Goal: Task Accomplishment & Management: Use online tool/utility

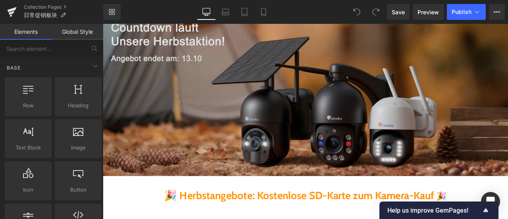
click at [180, 108] on img at bounding box center [343, 105] width 481 height 198
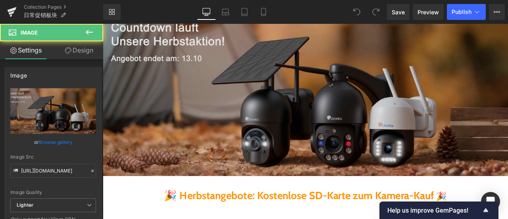
scroll to position [79, 0]
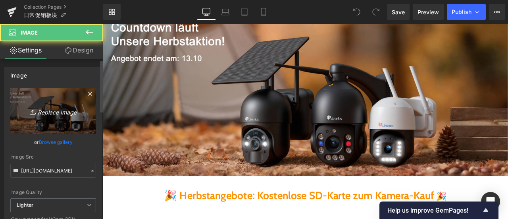
click at [46, 100] on link "Replace Image" at bounding box center [53, 111] width 86 height 46
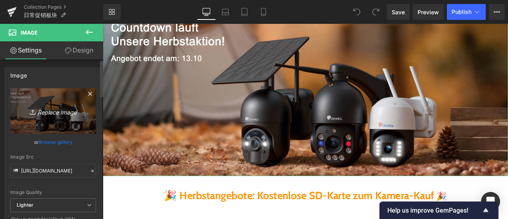
type input "C:\fakepath\促销-DE.jpg"
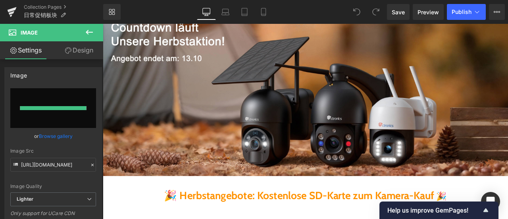
type input "https://ucarecdn.com/fa44aade-acbc-4b19-8f90-ad73d8c20bd2/-/format/auto/-/previ…"
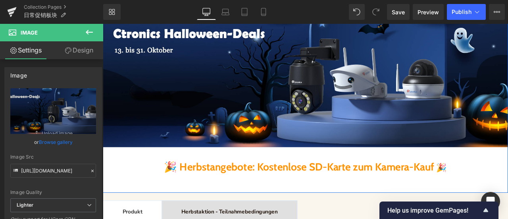
click at [141, 179] on div "Image 🎉 Herbstangebote: Kostenlose SD-Karte zum Kamera-Kauf 🎉 Heading Heading" at bounding box center [343, 113] width 481 height 214
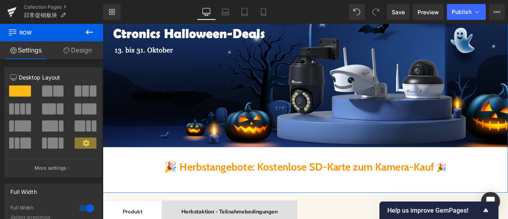
click at [493, 171] on div "Image 🎉 Herbstangebote: Kostenlose SD-Karte zum Kamera-Kauf 🎉 Heading Heading" at bounding box center [343, 113] width 481 height 214
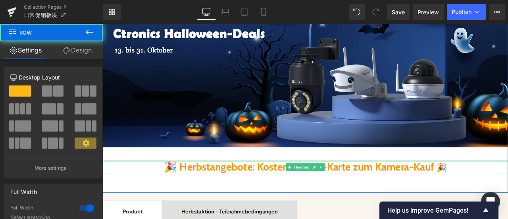
click at [206, 184] on div "Image 🎉 Herbstangebote: Kostenlose SD-Karte zum Kamera-Kauf 🎉 Heading Heading" at bounding box center [343, 113] width 481 height 214
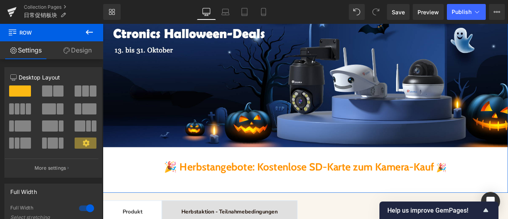
click at [73, 51] on link "Design" at bounding box center [78, 50] width 52 height 18
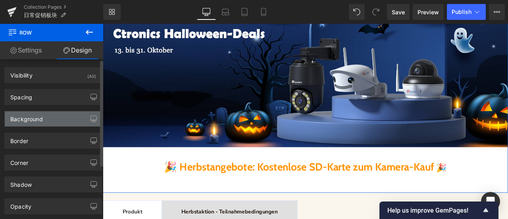
click at [37, 120] on div "Background" at bounding box center [26, 116] width 33 height 11
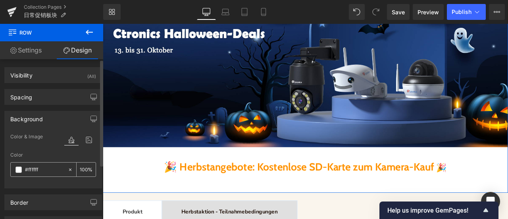
click at [46, 170] on input "#ffffff" at bounding box center [44, 169] width 39 height 9
paste input "d6ea"
type input "#d6eaff"
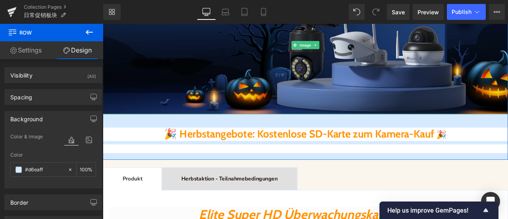
scroll to position [199, 0]
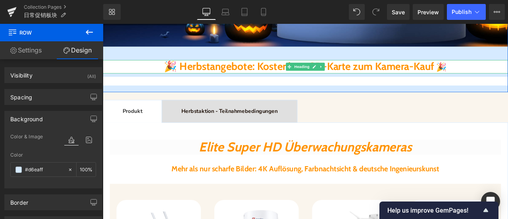
click at [147, 77] on h1 "🎉 Herbstangebote: Kostenlose SD-Karte zum Kamera-Kauf 🎉" at bounding box center [343, 74] width 481 height 15
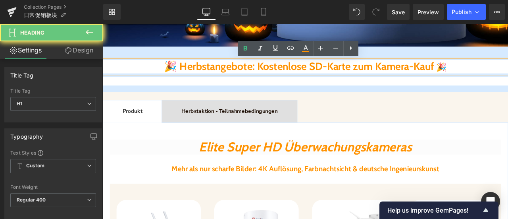
click at [146, 73] on h1 "🎉 Herbstangebote: Kostenlose SD-Karte zum Kamera-Kauf 🎉" at bounding box center [343, 74] width 481 height 15
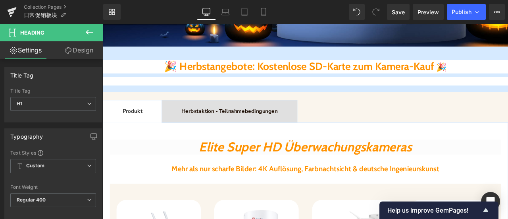
click at [69, 49] on icon at bounding box center [68, 50] width 6 height 6
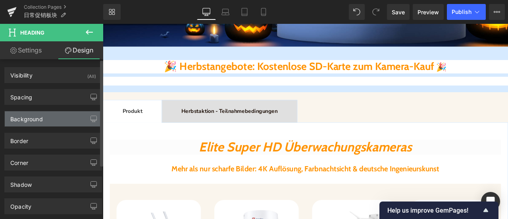
click at [32, 121] on div "Background" at bounding box center [26, 116] width 33 height 11
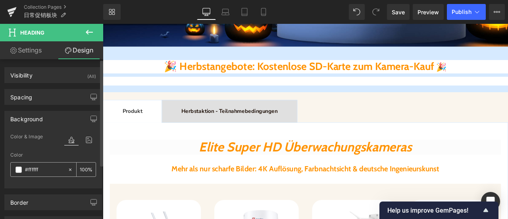
click at [45, 171] on input "#ffffff" at bounding box center [44, 169] width 39 height 9
paste input "d6ea"
type input "#d6eaff"
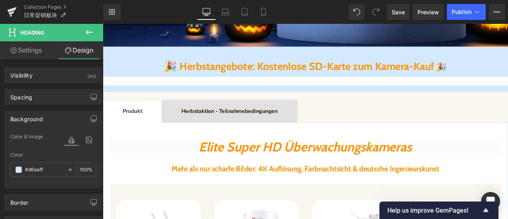
click at [160, 93] on h2 at bounding box center [343, 92] width 481 height 10
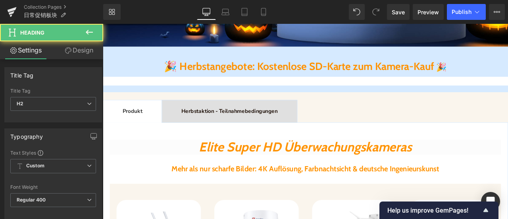
click at [78, 51] on link "Design" at bounding box center [79, 50] width 52 height 18
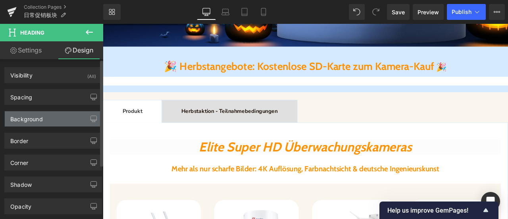
click at [45, 124] on div "Background" at bounding box center [53, 118] width 97 height 15
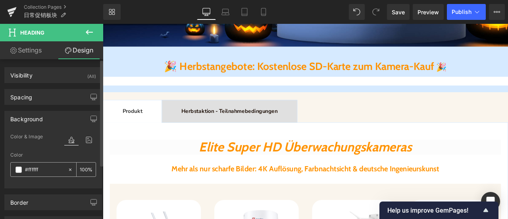
click at [50, 173] on input "#ffffff" at bounding box center [44, 169] width 39 height 9
paste input "d6ea"
type input "#d6eaff"
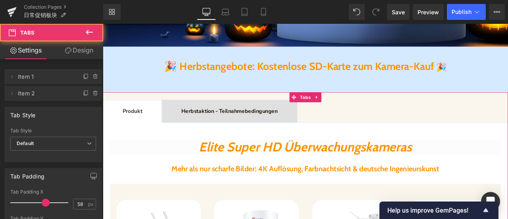
click at [83, 55] on link "Design" at bounding box center [79, 50] width 52 height 18
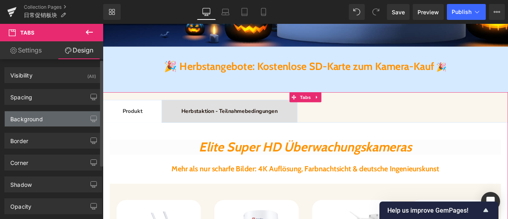
click at [45, 120] on div "Background" at bounding box center [53, 118] width 97 height 15
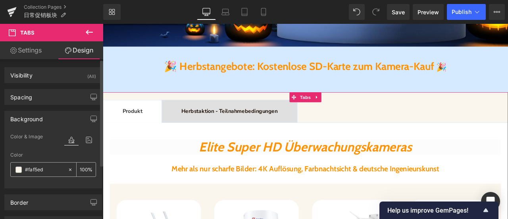
click at [46, 170] on input "#faf5ed" at bounding box center [44, 169] width 39 height 9
paste input "d6eaff"
type input "#d6eaff"
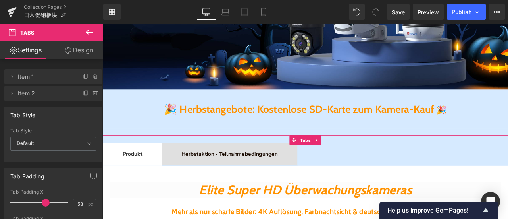
scroll to position [119, 0]
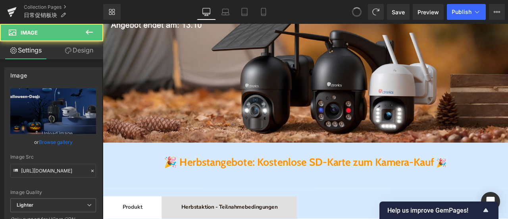
type input "[URL][DOMAIN_NAME]"
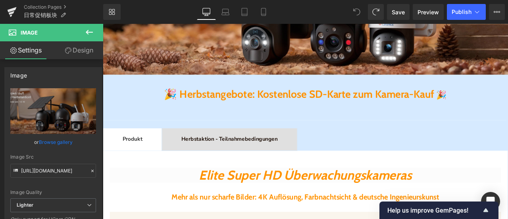
scroll to position [238, 0]
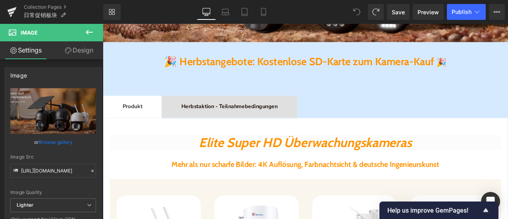
click at [118, 64] on h1 "🎉 Herbstangebote: Kostenlose SD-Karte zum Kamera-Kauf 🎉" at bounding box center [343, 68] width 481 height 15
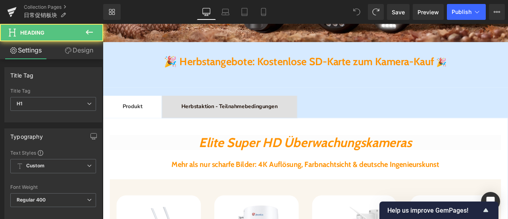
click at [56, 52] on link "Design" at bounding box center [79, 50] width 52 height 18
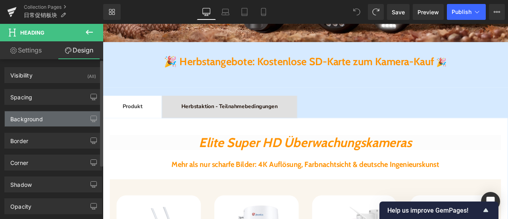
click at [46, 114] on div "Background" at bounding box center [53, 118] width 97 height 15
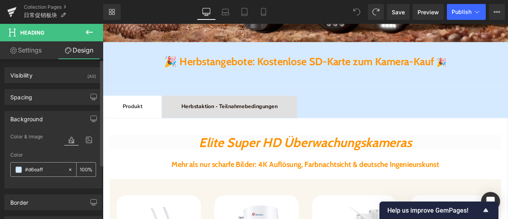
click at [68, 167] on icon at bounding box center [71, 170] width 6 height 6
type input "none"
type input "0"
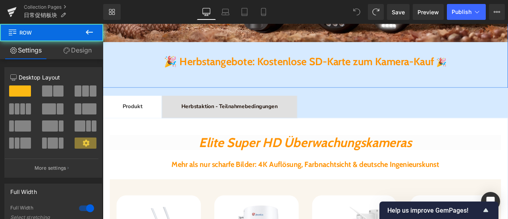
click at [83, 51] on link "Design" at bounding box center [78, 50] width 52 height 18
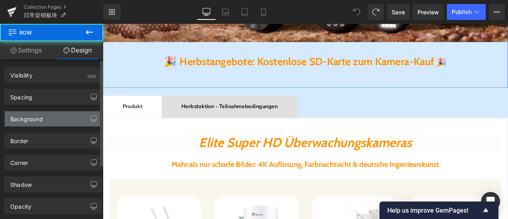
click at [46, 118] on div "Background" at bounding box center [53, 118] width 97 height 15
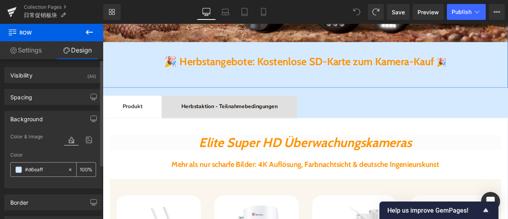
click at [69, 170] on icon at bounding box center [71, 170] width 6 height 6
type input "none"
type input "0"
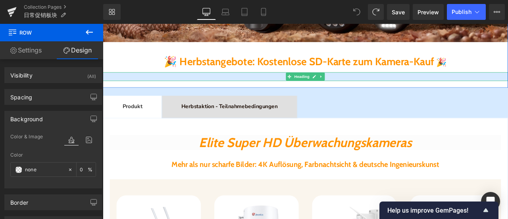
click at [158, 86] on h2 at bounding box center [343, 86] width 481 height 10
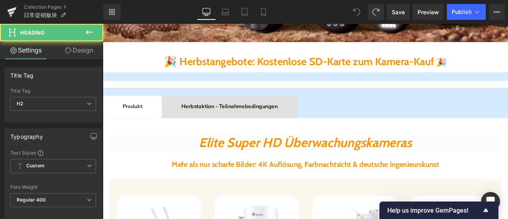
click at [85, 46] on link "Design" at bounding box center [79, 50] width 52 height 18
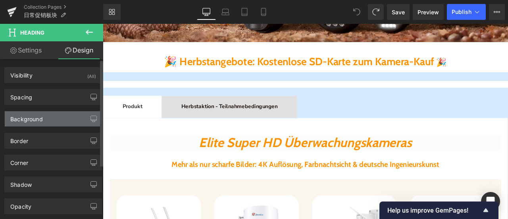
click at [58, 115] on div "Background" at bounding box center [53, 118] width 97 height 15
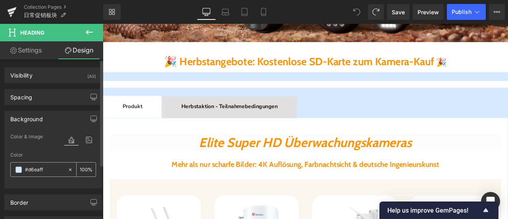
click at [68, 169] on icon at bounding box center [71, 170] width 6 height 6
type input "none"
type input "0"
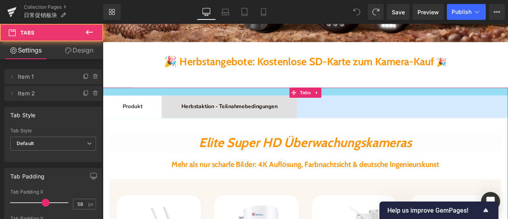
click at [240, 104] on div at bounding box center [343, 103] width 481 height 9
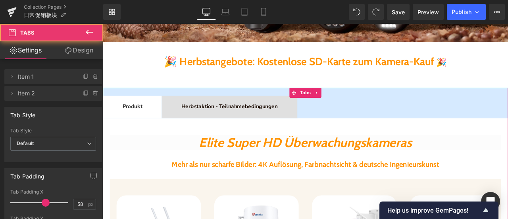
click at [76, 41] on link "Design" at bounding box center [79, 50] width 52 height 18
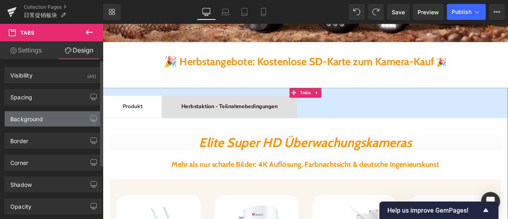
click at [46, 117] on div "Background" at bounding box center [53, 118] width 97 height 15
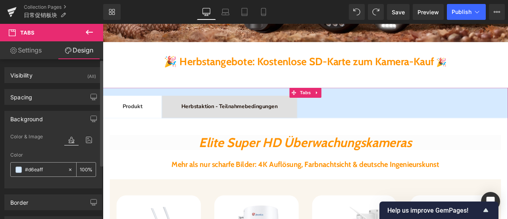
click at [68, 167] on icon at bounding box center [71, 170] width 6 height 6
type input "none"
type input "0"
click at [68, 171] on icon at bounding box center [71, 170] width 6 height 6
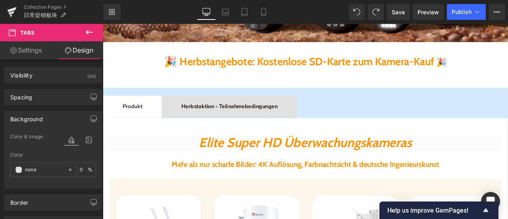
click at [402, 124] on ul "Produkt Text Block Herbstaktion - Teilnahmebedingungen Text Block" at bounding box center [343, 121] width 481 height 27
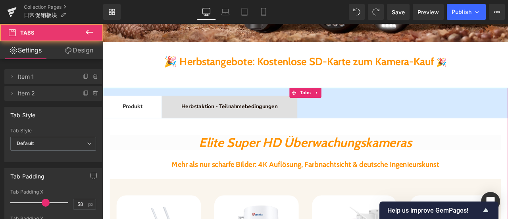
click at [81, 50] on link "Design" at bounding box center [79, 50] width 52 height 18
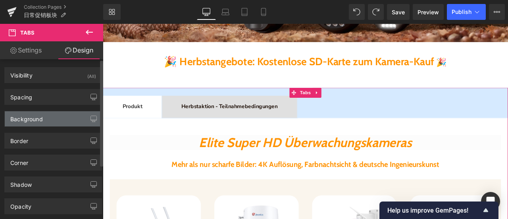
click at [48, 116] on div "Background" at bounding box center [53, 118] width 97 height 15
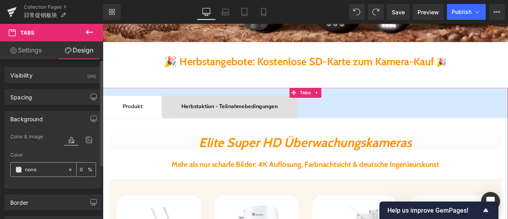
click at [68, 167] on icon at bounding box center [71, 170] width 6 height 6
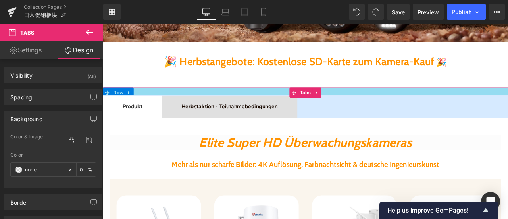
click at [249, 105] on div at bounding box center [343, 103] width 481 height 9
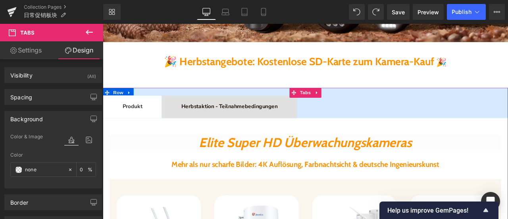
click at [118, 104] on div at bounding box center [343, 103] width 481 height 9
click at [42, 116] on div "Background" at bounding box center [26, 116] width 33 height 11
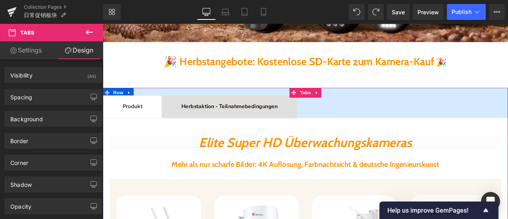
click at [147, 127] on span "Produkt Text Block" at bounding box center [138, 122] width 70 height 26
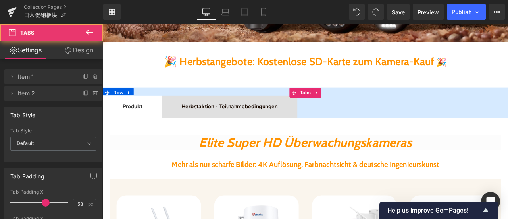
click at [76, 53] on link "Design" at bounding box center [79, 50] width 52 height 18
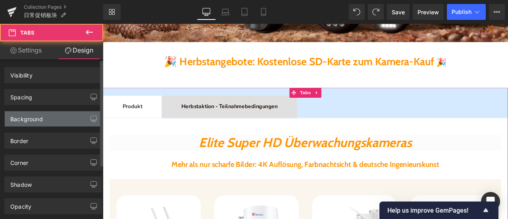
click at [33, 117] on div "Background" at bounding box center [26, 116] width 33 height 11
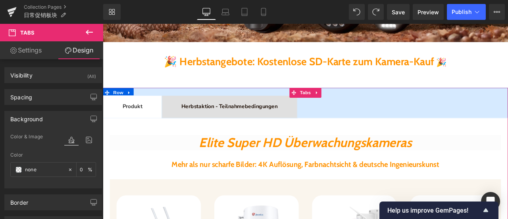
click at [464, 123] on ul "Produkt Text Block Herbstaktion - Teilnahmebedingungen Text Block" at bounding box center [343, 121] width 481 height 27
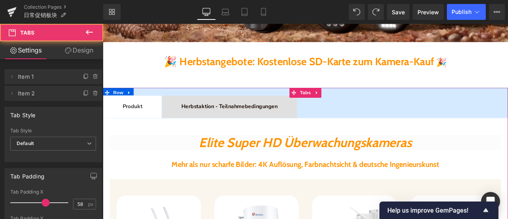
click at [464, 123] on ul "Produkt Text Block Herbstaktion - Teilnahmebedingungen Text Block" at bounding box center [343, 121] width 481 height 27
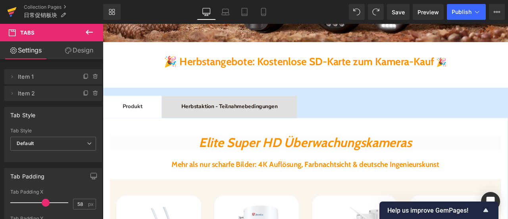
click at [7, 11] on icon at bounding box center [12, 12] width 10 height 20
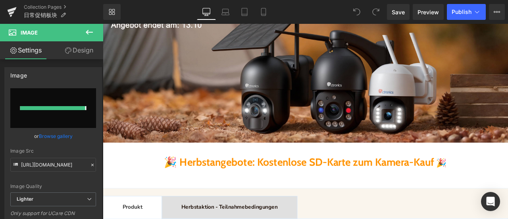
type input "[URL][DOMAIN_NAME]"
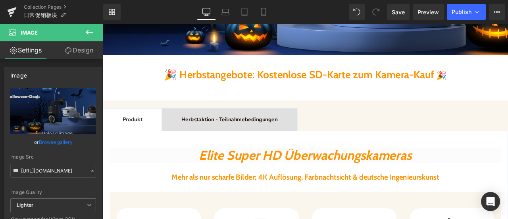
scroll to position [278, 0]
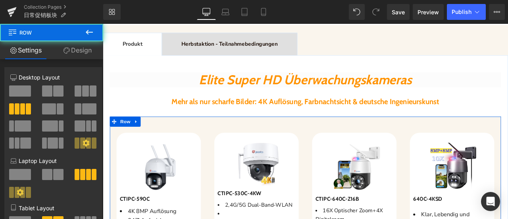
click at [91, 48] on link "Design" at bounding box center [78, 50] width 52 height 18
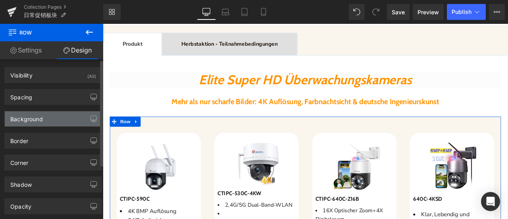
click at [33, 120] on div "Background" at bounding box center [26, 116] width 33 height 11
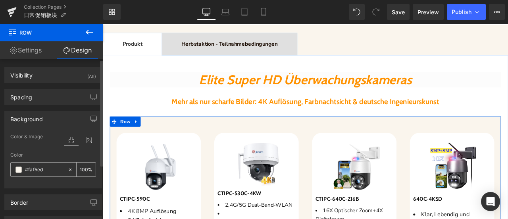
click at [49, 171] on input "#faf5ed" at bounding box center [44, 169] width 39 height 9
paste input "d6eaff"
type input "#d6eaff"
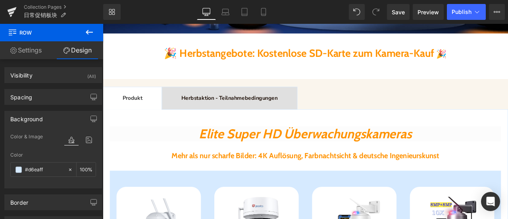
scroll to position [159, 0]
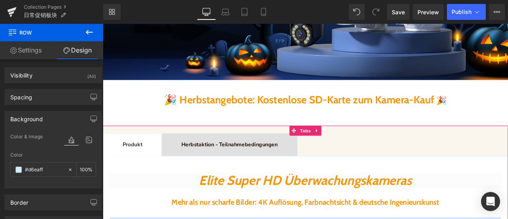
click at [384, 172] on ul "Produkt Text Block Herbstaktion - Teilnahmebedingungen Text Block" at bounding box center [343, 167] width 481 height 27
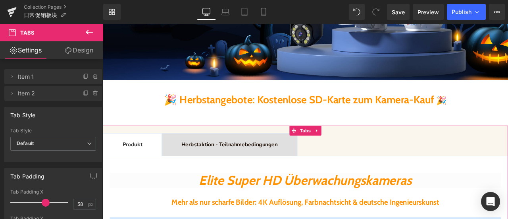
click at [77, 50] on link "Design" at bounding box center [79, 50] width 52 height 18
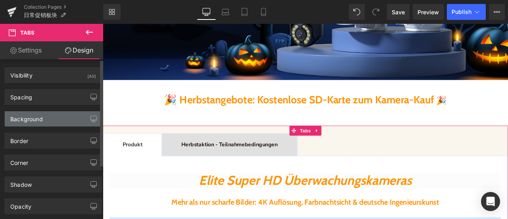
click at [37, 114] on div "Background" at bounding box center [26, 116] width 33 height 11
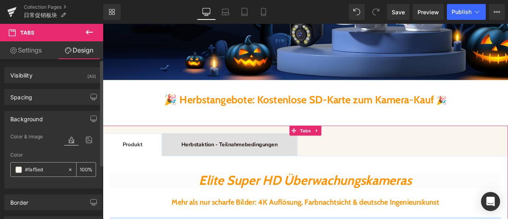
click at [46, 170] on input "#faf5ed" at bounding box center [44, 169] width 39 height 9
click at [69, 169] on icon at bounding box center [70, 169] width 2 height 2
type input "none"
type input "0"
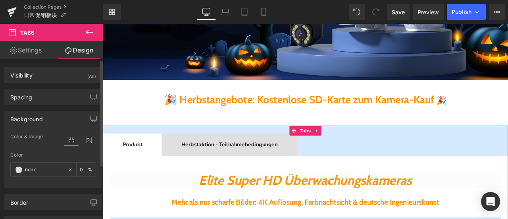
click at [68, 182] on div at bounding box center [53, 183] width 86 height 5
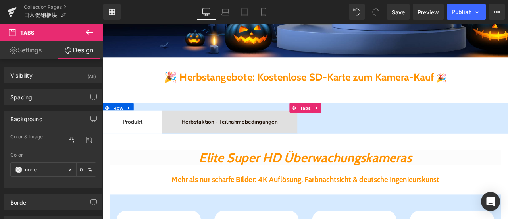
scroll to position [199, 0]
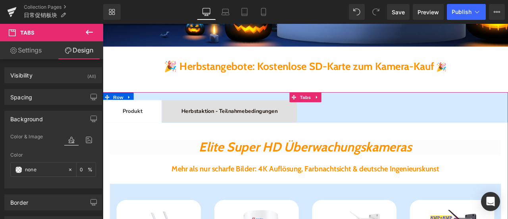
click at [400, 121] on ul "Produkt Text Block Herbstaktion - Teilnahmebedingungen Text Block" at bounding box center [343, 127] width 481 height 27
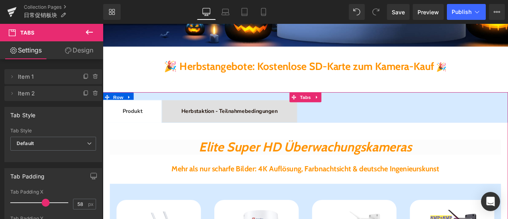
click at [373, 127] on ul "Produkt Text Block Herbstaktion - Teilnahmebedingungen Text Block" at bounding box center [343, 127] width 481 height 27
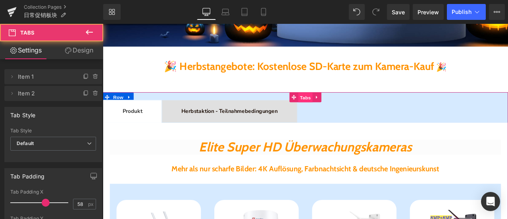
click at [337, 109] on span "Tabs" at bounding box center [343, 111] width 17 height 12
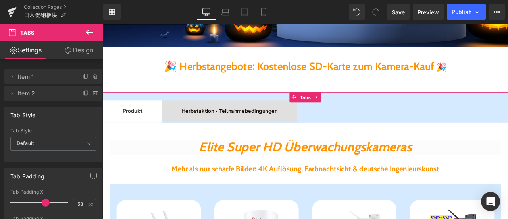
click at [87, 49] on link "Design" at bounding box center [79, 50] width 52 height 18
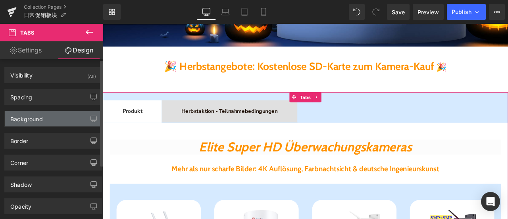
click at [35, 119] on div "Background" at bounding box center [26, 116] width 33 height 11
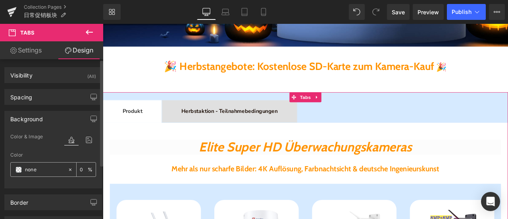
click at [18, 169] on span at bounding box center [18, 169] width 6 height 6
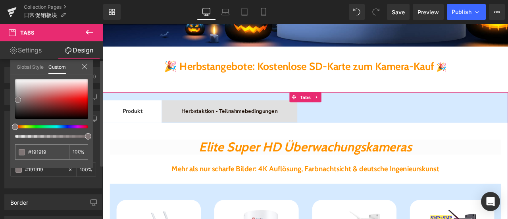
type input "#191919"
type input "100"
type input "#191919"
type input "100"
type input "#b6aeae"
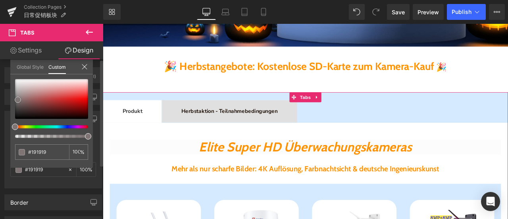
type input "#b6aeae"
type input "#c2bcbc"
type input "#c9c4c4"
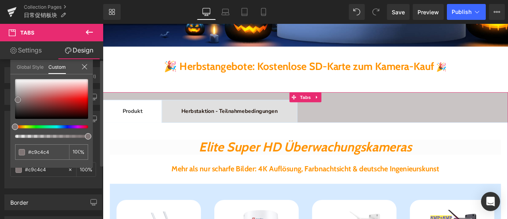
type input "#d1cbcb"
type input "#d8d4d4"
type input "#ddd9d9"
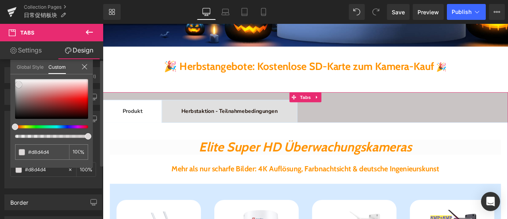
type input "#ddd9d9"
type input "#e4e1e1"
type input "#e9e6e6"
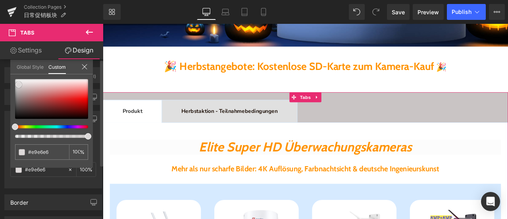
type input "#eeecec"
type input "#f0eeee"
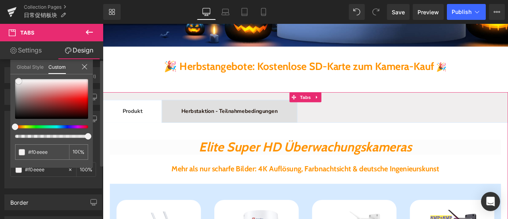
type input "#f2f1f1"
type input "#f5f4f4"
type input "#f4f4f4"
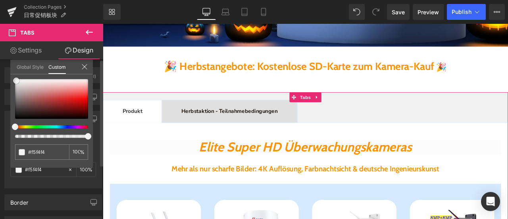
type input "#f4f4f4"
type input "#edecec"
type input "#eaeaea"
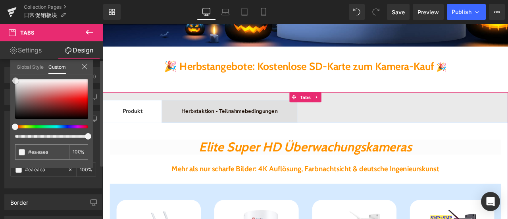
type input "#dedddd"
type input "#dedcdc"
type input "#eaeaea"
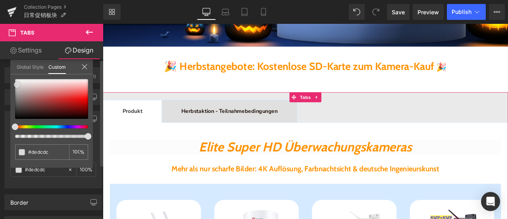
type input "#eaeaea"
type input "#f2f2f2"
type input "#f4f4f4"
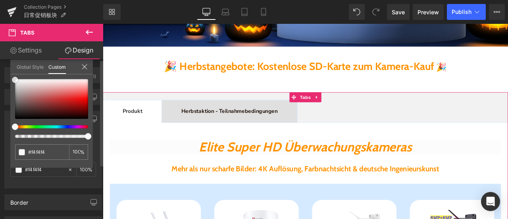
type input "#f7f7f7"
type input "#f9f9f9"
type input "#fcfcfc"
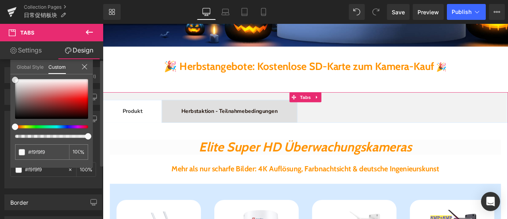
type input "#fcfcfc"
type input "#ffffff"
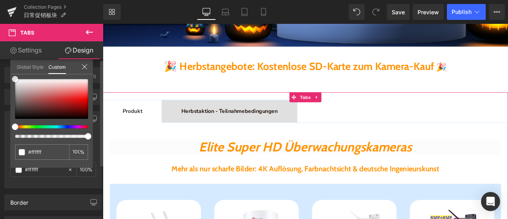
drag, startPoint x: 14, startPoint y: 117, endPoint x: 7, endPoint y: 70, distance: 48.1
click at [7, 105] on div "Background Color & Image color rgba(255, 255, 255, 1) Color #ffffff 100 % Image…" at bounding box center [53, 146] width 107 height 83
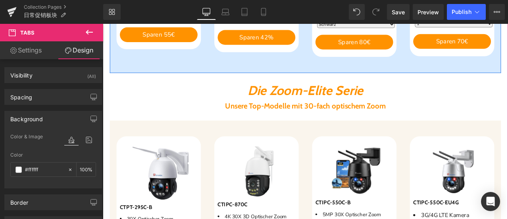
scroll to position [636, 0]
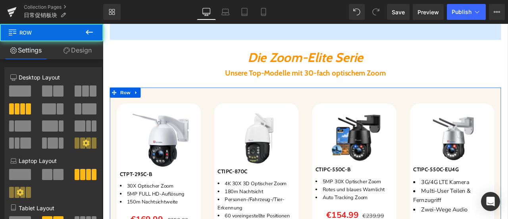
click at [87, 51] on link "Design" at bounding box center [78, 50] width 52 height 18
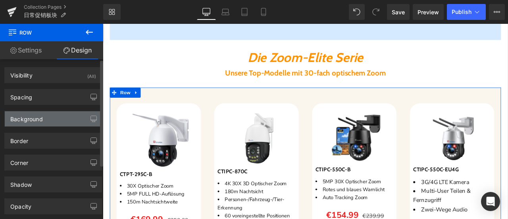
click at [53, 114] on div "Background" at bounding box center [53, 118] width 97 height 15
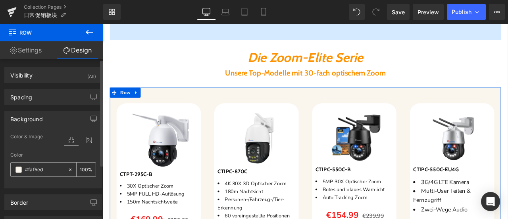
click at [50, 166] on input "#faf5ed" at bounding box center [44, 169] width 39 height 9
paste input "d6eaff"
type input "#d6eaff"
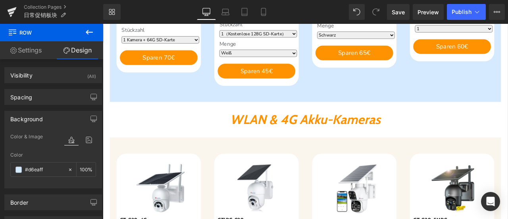
scroll to position [953, 0]
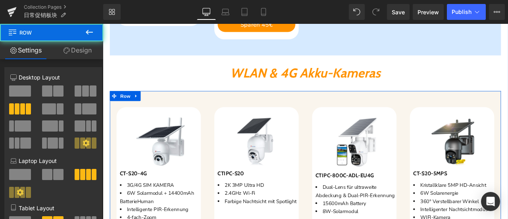
click at [87, 50] on link "Design" at bounding box center [78, 50] width 52 height 18
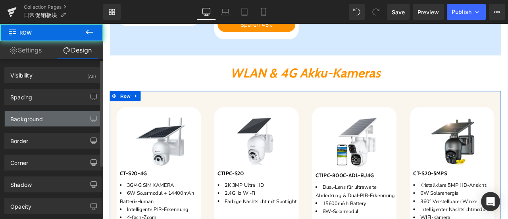
type input "#faf5ed"
type input "100"
click at [46, 120] on div "Background" at bounding box center [53, 118] width 97 height 15
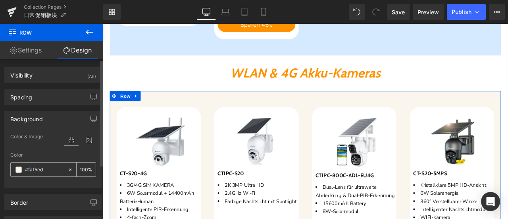
click at [50, 169] on input "#faf5ed" at bounding box center [44, 169] width 39 height 9
paste input "d6eaff"
type input "#d6eaff"
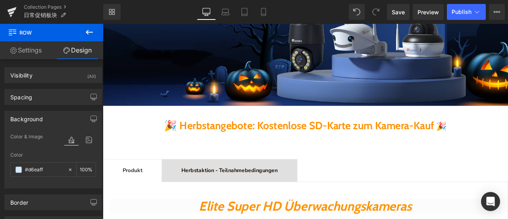
scroll to position [159, 0]
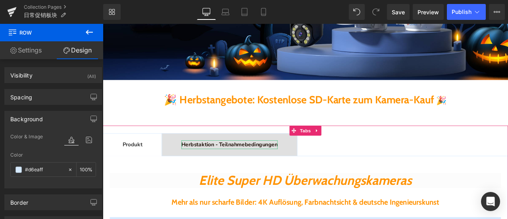
click at [222, 165] on b "Herbstaktion - Teilnahmebedingungen" at bounding box center [253, 166] width 114 height 9
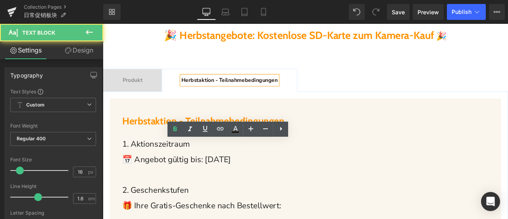
scroll to position [318, 0]
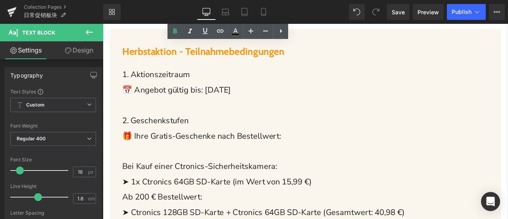
click at [443, 110] on p "📅 Angebot gültig bis: [DATE]" at bounding box center [347, 102] width 443 height 18
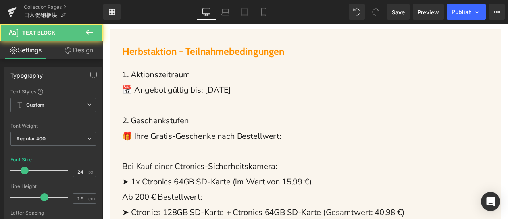
click at [81, 52] on link "Design" at bounding box center [79, 50] width 52 height 18
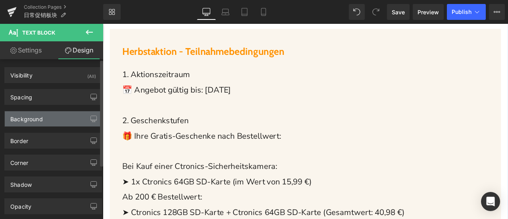
click at [34, 119] on div "Background" at bounding box center [26, 116] width 33 height 11
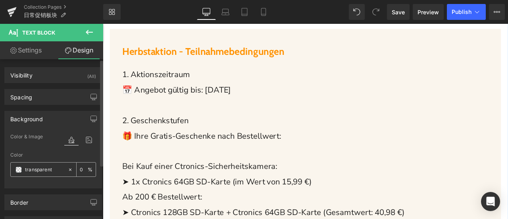
click at [52, 169] on input "transparent" at bounding box center [44, 169] width 39 height 9
paste input "#d6eaff"
type input "#d6eaff"
type input "100"
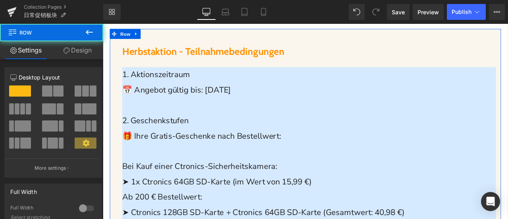
click at [85, 52] on link "Design" at bounding box center [78, 50] width 52 height 18
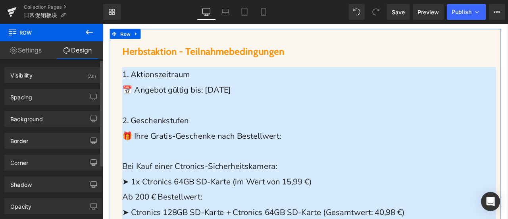
drag, startPoint x: 42, startPoint y: 115, endPoint x: 46, endPoint y: 137, distance: 21.9
click at [42, 115] on div "Background" at bounding box center [26, 116] width 33 height 11
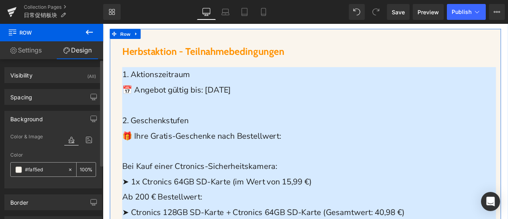
click at [50, 170] on input "#faf5ed" at bounding box center [44, 169] width 39 height 9
paste input "d6eaff"
type input "#d6eaff"
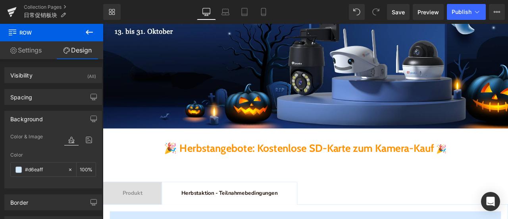
scroll to position [159, 0]
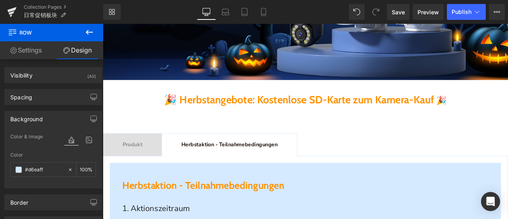
click at [147, 168] on span "Produkt" at bounding box center [137, 166] width 23 height 9
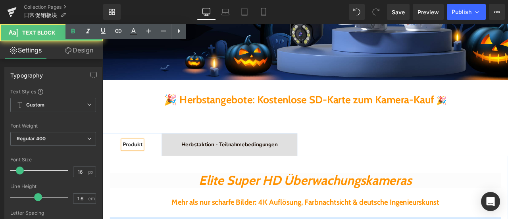
scroll to position [318, 0]
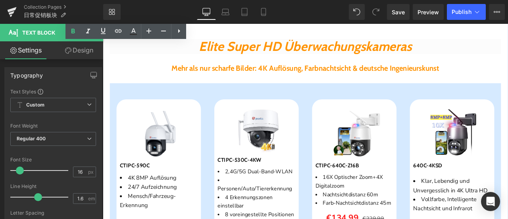
click at [247, 52] on icon "Elite Super HD Überwachungskameras" at bounding box center [343, 50] width 253 height 19
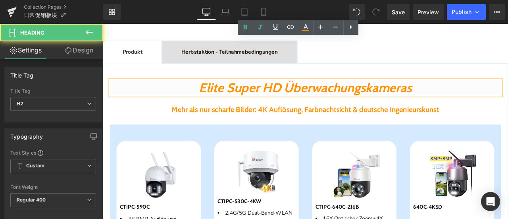
scroll to position [199, 0]
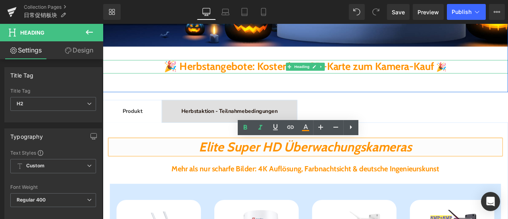
click at [193, 72] on b "🎉 Herbstangebote: Kostenlose SD-Karte zum Kamera-Kauf" at bounding box center [336, 73] width 321 height 15
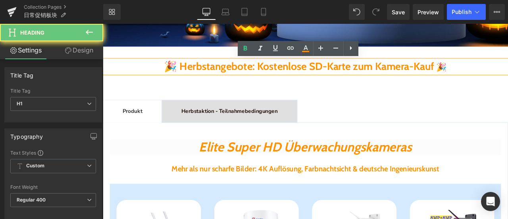
click at [193, 72] on b "🎉 Herbstangebote: Kostenlose SD-Karte zum Kamera-Kauf" at bounding box center [336, 73] width 321 height 15
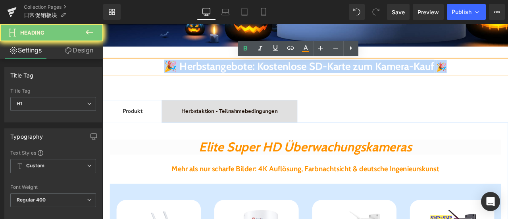
click at [193, 72] on b "🎉 Herbstangebote: Kostenlose SD-Karte zum Kamera-Kauf" at bounding box center [336, 73] width 321 height 15
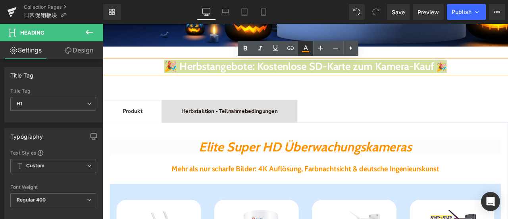
click at [307, 47] on icon at bounding box center [306, 49] width 10 height 10
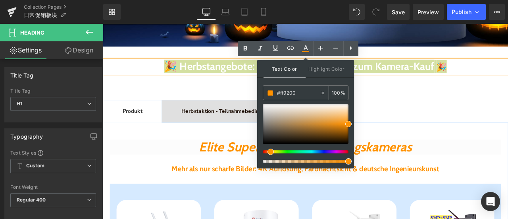
click at [299, 93] on input "#ff9200" at bounding box center [298, 93] width 43 height 9
paste input "#0c59aa"
type input "#ff9200#0c59aa"
type input "0"
click at [321, 92] on icon at bounding box center [323, 93] width 6 height 6
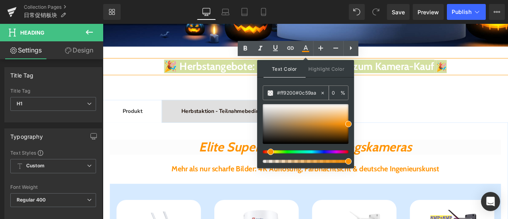
type input "none"
click at [312, 93] on input "none" at bounding box center [298, 93] width 43 height 9
paste input "#0c59aa"
drag, startPoint x: 316, startPoint y: 93, endPoint x: 265, endPoint y: 92, distance: 50.9
click at [265, 92] on div "none#0c59aa" at bounding box center [291, 93] width 57 height 14
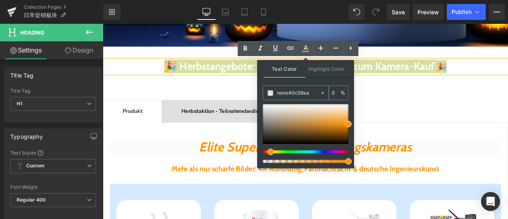
paste input "text"
type input "#0c59aa"
type input "100"
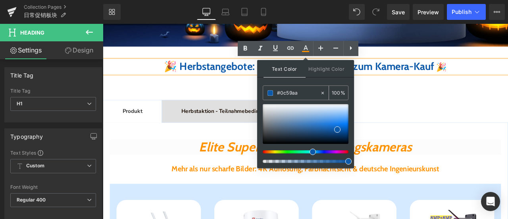
click at [271, 92] on span at bounding box center [271, 93] width 6 height 6
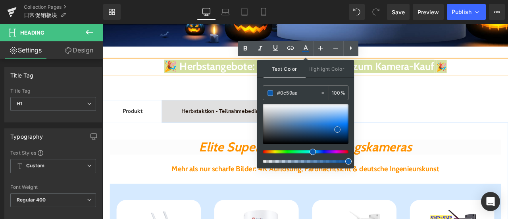
click at [336, 131] on span at bounding box center [337, 129] width 6 height 6
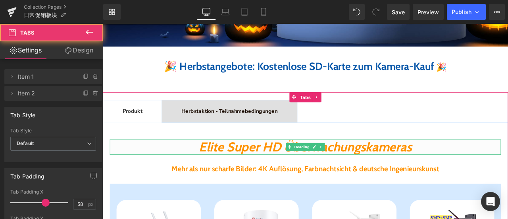
click at [255, 173] on icon "Elite Super HD Überwachungskameras" at bounding box center [343, 169] width 253 height 19
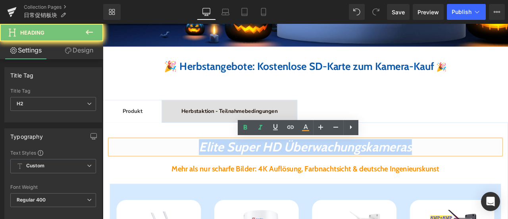
click at [255, 173] on icon "Elite Super HD Überwachungskameras" at bounding box center [343, 169] width 253 height 19
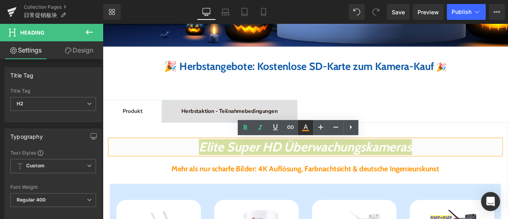
click at [304, 128] on icon at bounding box center [306, 126] width 4 height 5
type input "#ff9200"
type input "100"
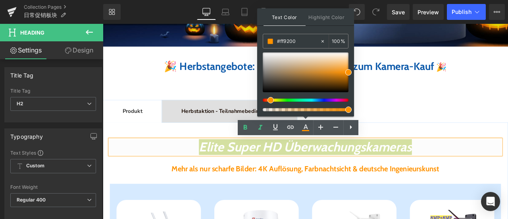
drag, startPoint x: 393, startPoint y: 64, endPoint x: 361, endPoint y: 62, distance: 31.4
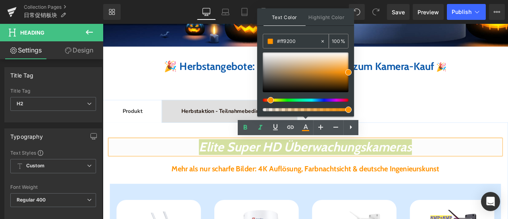
paste input "0c59aa"
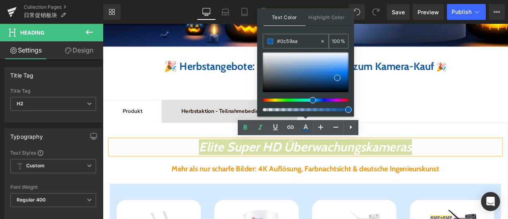
click at [271, 40] on span at bounding box center [271, 42] width 6 height 6
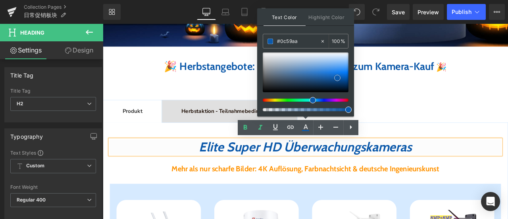
click at [336, 77] on span at bounding box center [337, 78] width 6 height 6
click at [223, 198] on strong "Mehr als nur scharfe Bilder: 4K Auflösung, Farbnachtsicht & deutsche Ingenieurs…" at bounding box center [343, 195] width 317 height 11
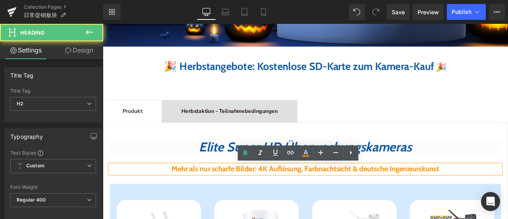
click at [223, 198] on strong "Mehr als nur scharfe Bilder: 4K Auflösung, Farbnachtsicht & deutsche Ingenieurs…" at bounding box center [343, 195] width 317 height 11
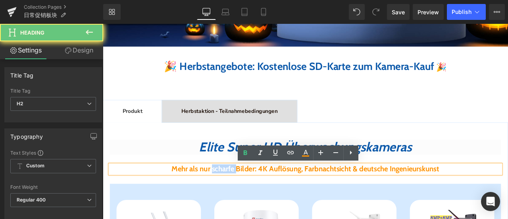
click at [223, 198] on strong "Mehr als nur scharfe Bilder: 4K Auflösung, Farbnachtsicht & deutsche Ingenieurs…" at bounding box center [343, 195] width 317 height 11
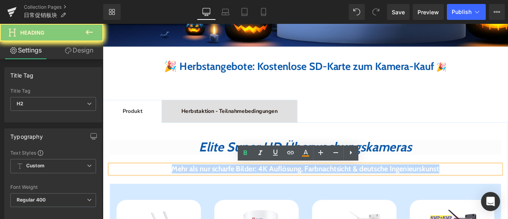
click at [223, 198] on strong "Mehr als nur scharfe Bilder: 4K Auflösung, Farbnachtsicht & deutsche Ingenieurs…" at bounding box center [343, 195] width 317 height 11
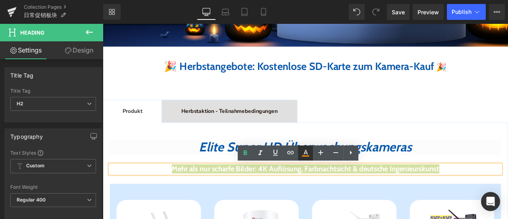
click at [301, 155] on icon at bounding box center [306, 153] width 10 height 10
type input "#ff9200"
type input "100"
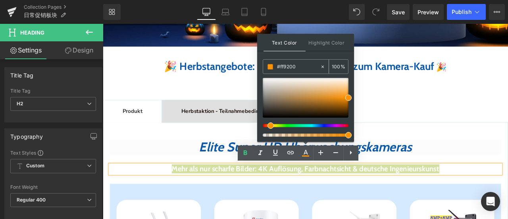
drag, startPoint x: 301, startPoint y: 66, endPoint x: 268, endPoint y: 67, distance: 33.0
click at [263, 63] on div "#ff9200" at bounding box center [291, 67] width 57 height 14
paste input "0c59aa"
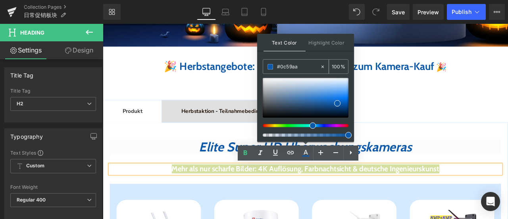
click at [272, 66] on span at bounding box center [271, 67] width 6 height 6
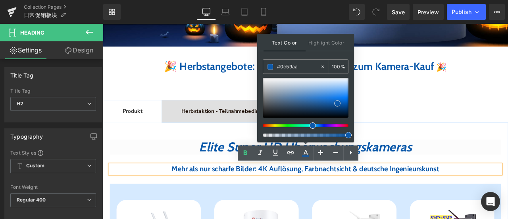
click at [336, 102] on span at bounding box center [337, 103] width 6 height 6
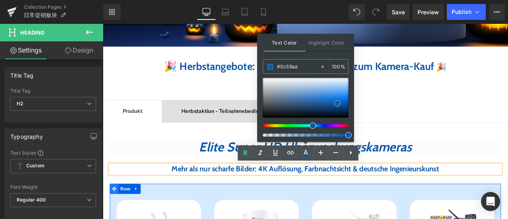
click at [115, 215] on span at bounding box center [116, 219] width 10 height 12
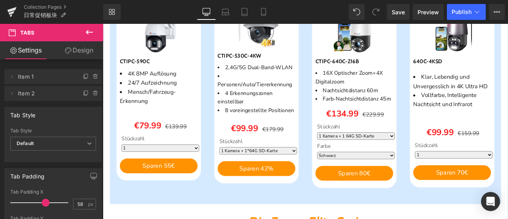
scroll to position [516, 0]
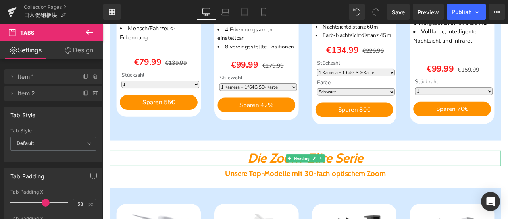
click at [310, 178] on icon "Die Zoom-Elite Serie" at bounding box center [343, 183] width 137 height 19
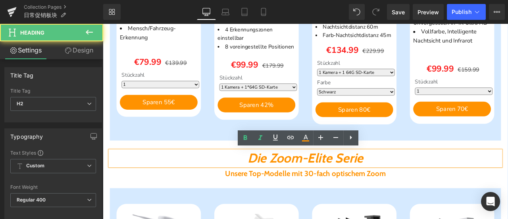
click at [301, 182] on icon "Die Zoom-Elite Serie" at bounding box center [343, 183] width 137 height 19
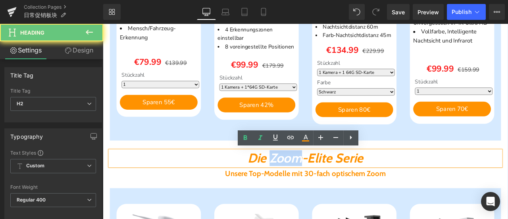
click at [301, 182] on icon "Die Zoom-Elite Serie" at bounding box center [343, 183] width 137 height 19
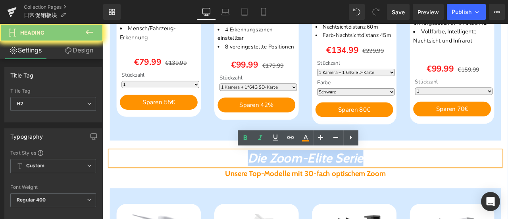
click at [301, 182] on icon "Die Zoom-Elite Serie" at bounding box center [343, 183] width 137 height 19
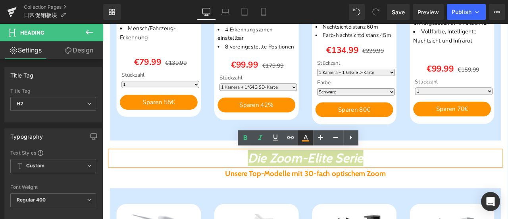
click at [311, 138] on link at bounding box center [305, 137] width 15 height 15
type input "#ff9200"
type input "100"
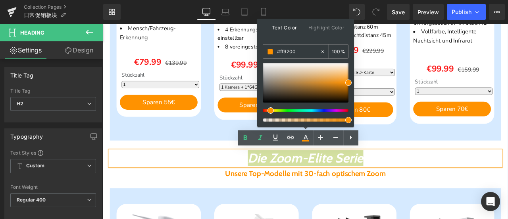
drag, startPoint x: 297, startPoint y: 52, endPoint x: 265, endPoint y: 52, distance: 32.6
click at [265, 52] on div "#ff9200" at bounding box center [291, 51] width 57 height 14
paste input "0c59aa"
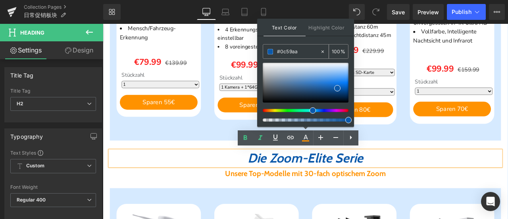
click at [270, 51] on span at bounding box center [271, 52] width 6 height 6
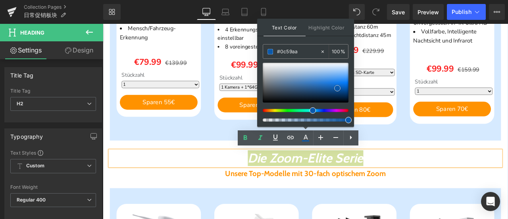
click at [339, 88] on span at bounding box center [337, 88] width 6 height 6
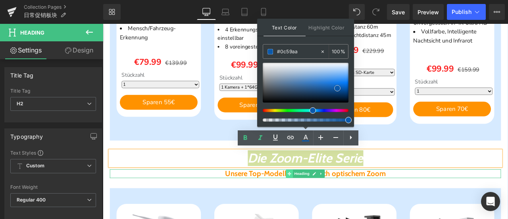
click at [320, 200] on span at bounding box center [324, 202] width 8 height 10
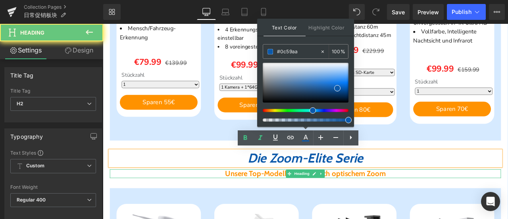
click at [296, 202] on b "Unsere Top-Modelle mit 30-fach optischem Zoom" at bounding box center [343, 201] width 190 height 11
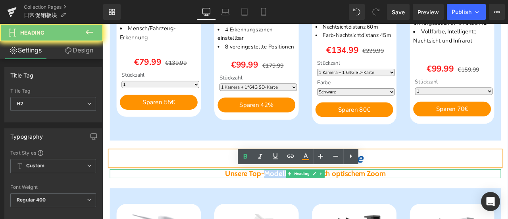
click at [296, 202] on b "Unsere Top-Modelle mit 30-fach optischem Zoom" at bounding box center [343, 201] width 190 height 11
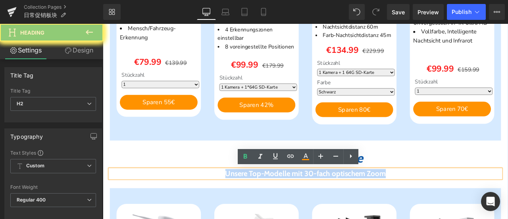
click at [296, 202] on b "Unsere Top-Modelle mit 30-fach optischem Zoom" at bounding box center [343, 201] width 190 height 11
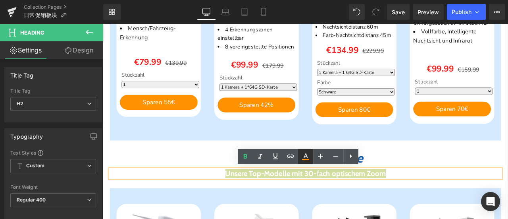
click at [303, 160] on icon at bounding box center [306, 157] width 10 height 10
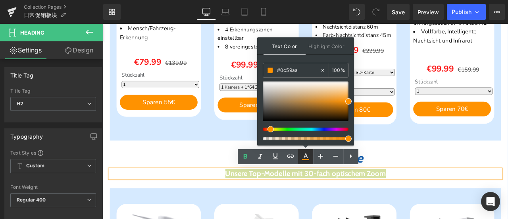
type input "#ff9200"
type input "100"
drag, startPoint x: 302, startPoint y: 70, endPoint x: 257, endPoint y: 68, distance: 44.5
click at [257, 68] on div "Text Color Highlight Color rgba(255, 146, 0, 1) #ff9200 100 % transparent trans…" at bounding box center [305, 91] width 97 height 108
paste input "0c59aa"
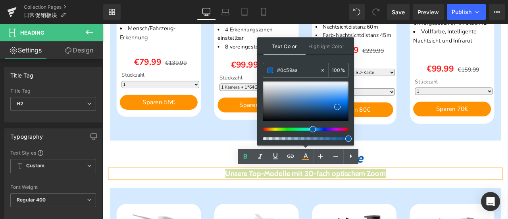
type input "#0c59aa"
click at [270, 68] on span at bounding box center [271, 71] width 6 height 6
click at [338, 106] on span at bounding box center [337, 107] width 6 height 6
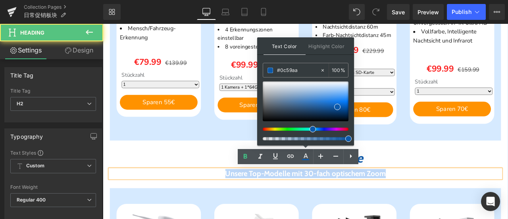
click at [215, 200] on h2 "Unsere Top-Modelle mit 30-fach optischem Zoom" at bounding box center [343, 201] width 464 height 10
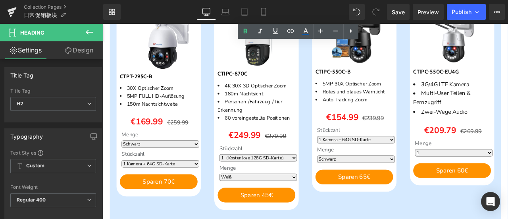
scroll to position [834, 0]
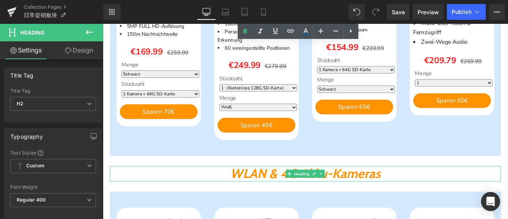
click at [284, 203] on icon "WLAN & 4G Akku-Kameras" at bounding box center [343, 201] width 178 height 19
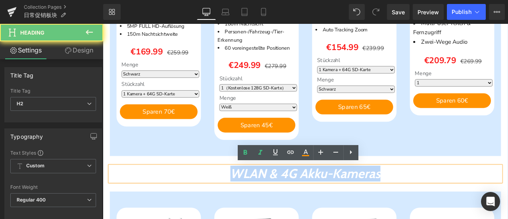
click at [284, 203] on icon "WLAN & 4G Akku-Kameras" at bounding box center [343, 201] width 178 height 19
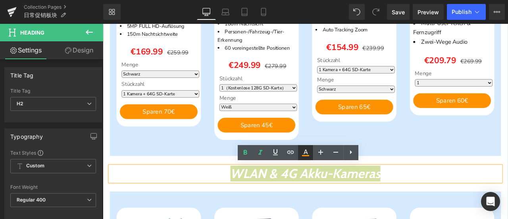
click at [305, 153] on icon at bounding box center [306, 153] width 10 height 10
type input "#ff9200"
type input "100"
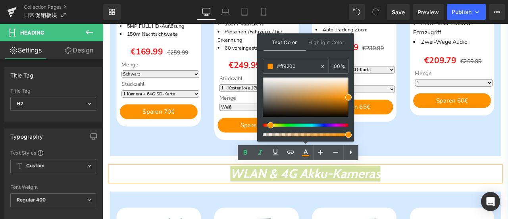
drag, startPoint x: 300, startPoint y: 67, endPoint x: 263, endPoint y: 63, distance: 37.6
click at [263, 63] on div "#ff9200" at bounding box center [291, 66] width 57 height 14
paste input "0c59aa"
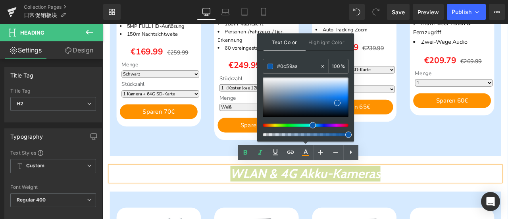
click at [270, 65] on span at bounding box center [271, 67] width 6 height 6
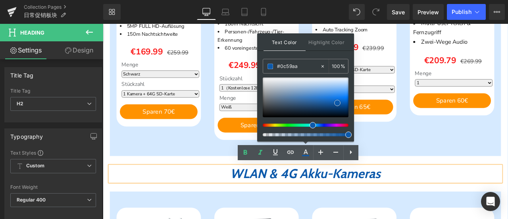
click at [338, 101] on span at bounding box center [337, 103] width 6 height 6
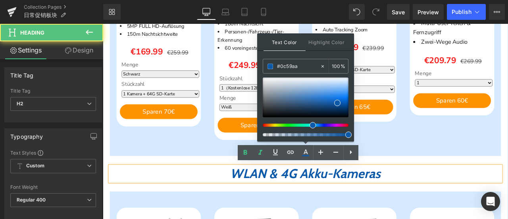
click at [224, 192] on h2 "WLAN & 4G Akku-Kameras" at bounding box center [343, 201] width 464 height 18
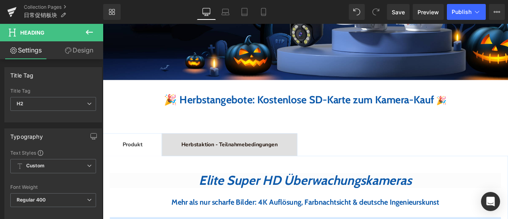
click at [211, 157] on span "Herbstaktion - Teilnahmebedingungen Text Block" at bounding box center [253, 167] width 160 height 26
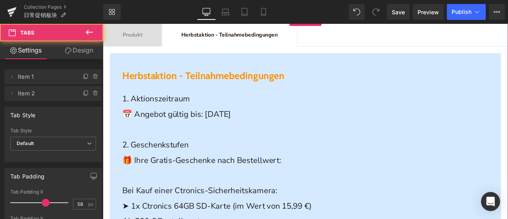
scroll to position [318, 0]
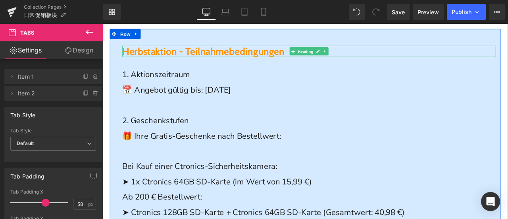
click at [168, 56] on b "Herbstaktion - Teilnahmebedingungen" at bounding box center [222, 56] width 192 height 14
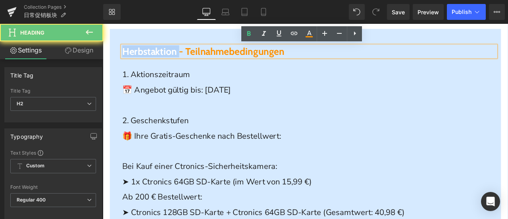
click at [168, 56] on b "Herbstaktion - Teilnahmebedingungen" at bounding box center [222, 56] width 192 height 14
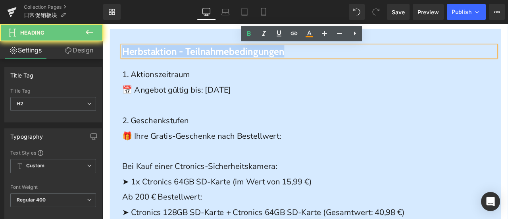
click at [168, 56] on b "Herbstaktion - Teilnahmebedingungen" at bounding box center [222, 56] width 192 height 14
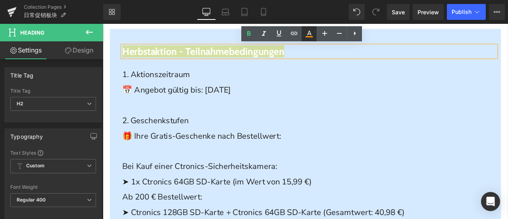
click at [313, 35] on icon at bounding box center [310, 34] width 10 height 10
type input "#ff9200"
type input "100"
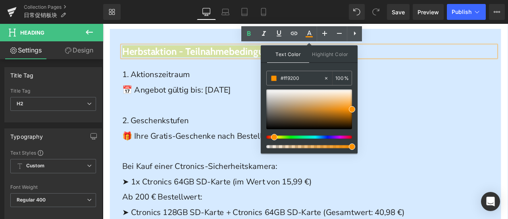
drag, startPoint x: 305, startPoint y: 80, endPoint x: 265, endPoint y: 78, distance: 40.5
click at [265, 78] on div "Text Color Highlight Color rgba(255, 146, 0, 1) #ff9200 100 % transparent trans…" at bounding box center [309, 99] width 97 height 108
paste input "0c59aa"
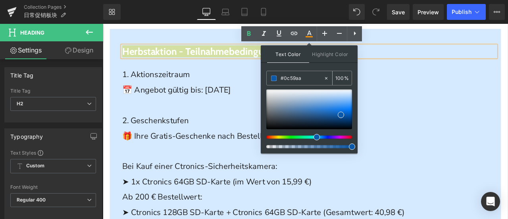
type input "#0c59aa"
click at [273, 78] on span at bounding box center [274, 78] width 6 height 6
click at [340, 115] on span at bounding box center [341, 115] width 6 height 6
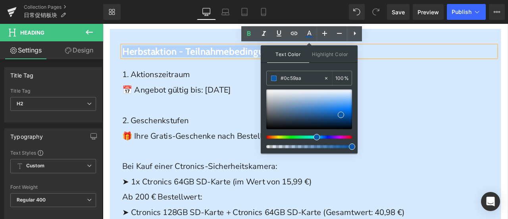
click at [444, 121] on p at bounding box center [347, 121] width 443 height 18
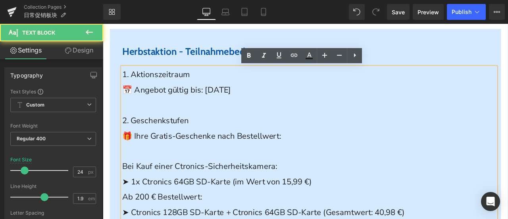
scroll to position [159, 0]
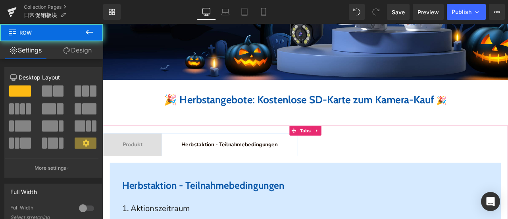
click at [123, 171] on span "Produkt Text Block" at bounding box center [138, 167] width 70 height 26
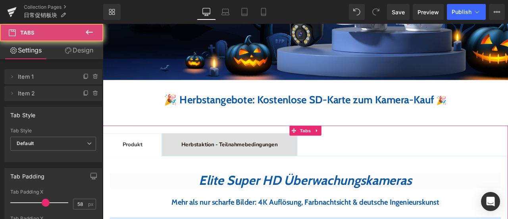
click at [267, 168] on b "Herbstaktion - Teilnahmebedingungen" at bounding box center [253, 166] width 114 height 9
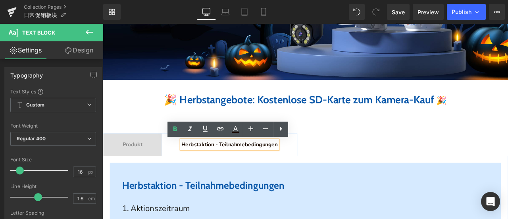
click at [154, 167] on span "Produkt Text Block" at bounding box center [138, 167] width 70 height 26
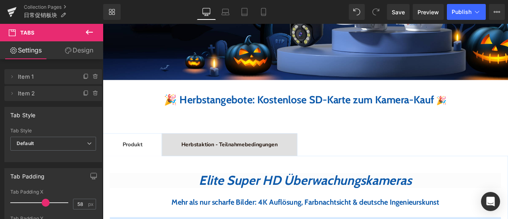
scroll to position [437, 0]
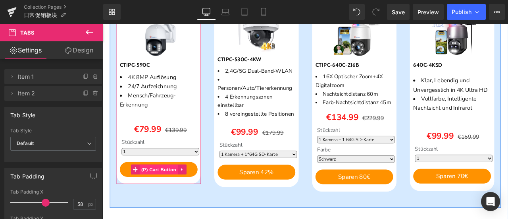
click at [163, 195] on span "(P) Cart Button" at bounding box center [169, 197] width 45 height 12
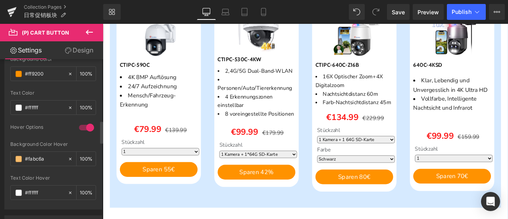
drag, startPoint x: 50, startPoint y: 70, endPoint x: 4, endPoint y: 68, distance: 46.5
click at [4, 68] on div "Button Color rgb(255, 146, 0) Background Color #ff9200 100 % rgba(255, 255, 255…" at bounding box center [53, 122] width 98 height 174
paste input "177eec"
type input "#177eec"
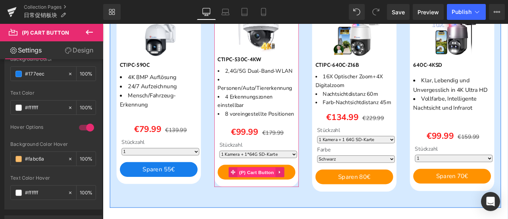
click at [286, 199] on span "(P) Cart Button" at bounding box center [285, 200] width 45 height 12
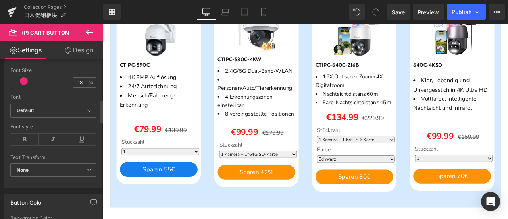
scroll to position [397, 0]
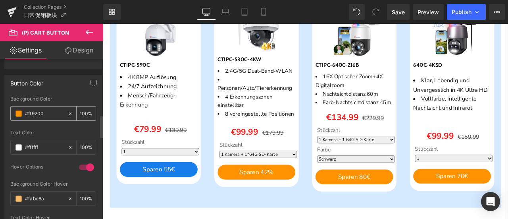
drag, startPoint x: 48, startPoint y: 112, endPoint x: 15, endPoint y: 108, distance: 32.8
click at [15, 108] on div "#ff9200" at bounding box center [39, 113] width 57 height 14
paste input "177eec"
type input "#177eec"
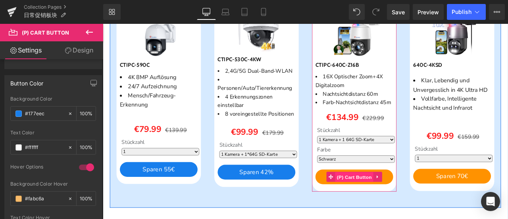
click at [410, 205] on span "(P) Cart Button" at bounding box center [401, 205] width 45 height 12
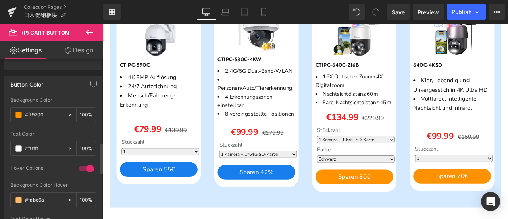
scroll to position [437, 0]
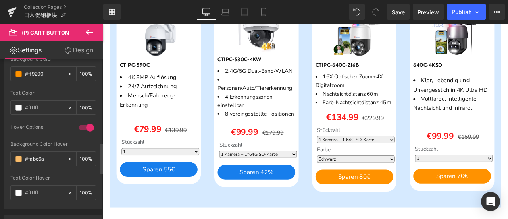
drag, startPoint x: 49, startPoint y: 71, endPoint x: 6, endPoint y: 66, distance: 43.5
click at [6, 66] on div "rgb(255, 146, 0) Background Color #ff9200 100 % rgba(255, 255, 255, 1) Text Col…" at bounding box center [53, 132] width 97 height 153
paste input "177eec"
type input "#177eec"
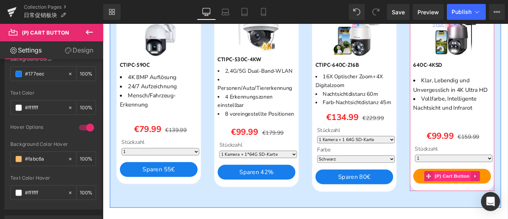
click at [508, 199] on span "(P) Cart Button" at bounding box center [516, 204] width 45 height 12
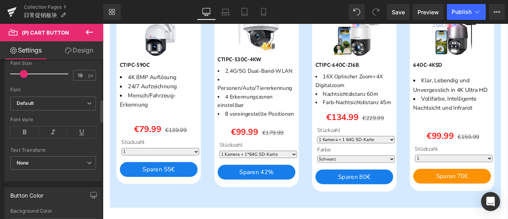
scroll to position [357, 0]
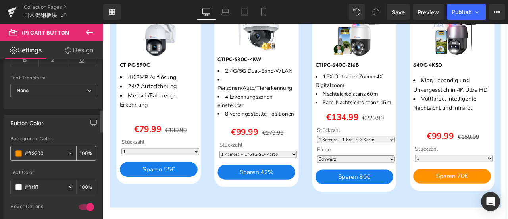
drag, startPoint x: 49, startPoint y: 149, endPoint x: 10, endPoint y: 145, distance: 39.1
click at [10, 146] on div "#ff9200 100 %" at bounding box center [53, 153] width 86 height 15
paste input "177eec"
type input "#177eec"
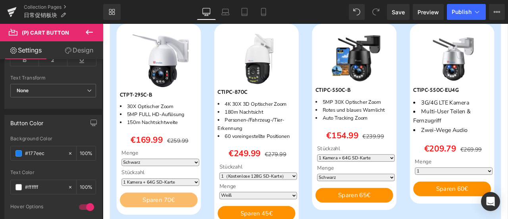
scroll to position [834, 0]
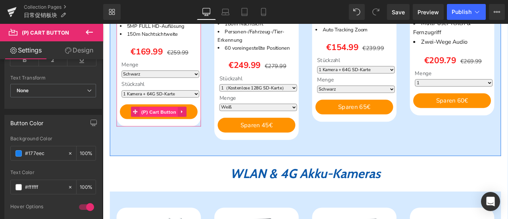
click at [169, 127] on span "(P) Cart Button" at bounding box center [169, 128] width 45 height 12
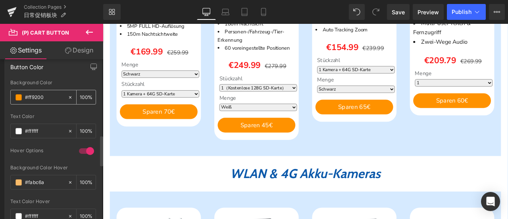
scroll to position [397, 0]
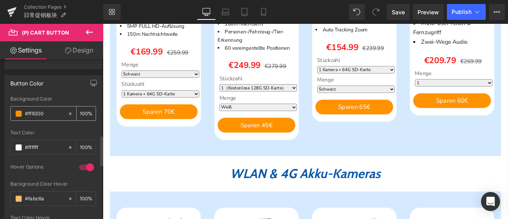
drag, startPoint x: 48, startPoint y: 110, endPoint x: 12, endPoint y: 106, distance: 36.4
click at [12, 106] on div "#ff9200" at bounding box center [39, 113] width 57 height 14
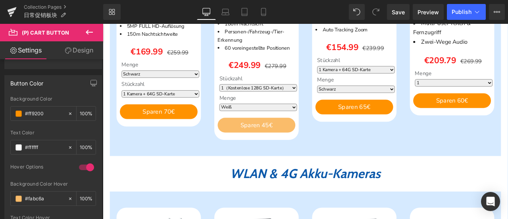
paste input "177eec"
type input "#177eec"
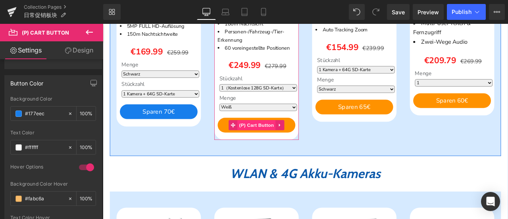
click at [271, 142] on span "(P) Cart Button" at bounding box center [285, 144] width 45 height 12
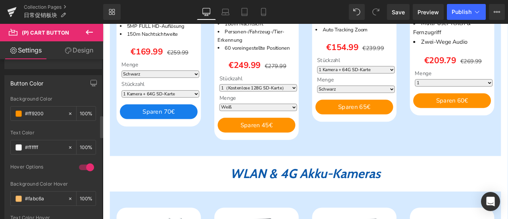
drag, startPoint x: 48, startPoint y: 111, endPoint x: 7, endPoint y: 106, distance: 41.6
click at [7, 106] on div "rgb(255, 146, 0) Background Color #ff9200 100 % rgba(255, 255, 255, 1) Text Col…" at bounding box center [53, 172] width 97 height 153
paste input "177eec"
type input "#177eec"
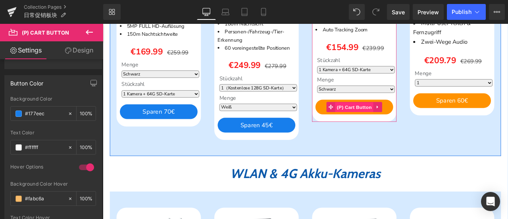
click at [404, 119] on span "(P) Cart Button" at bounding box center [401, 123] width 45 height 12
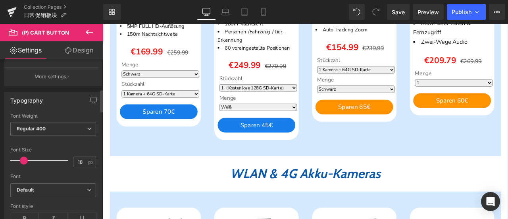
scroll to position [357, 0]
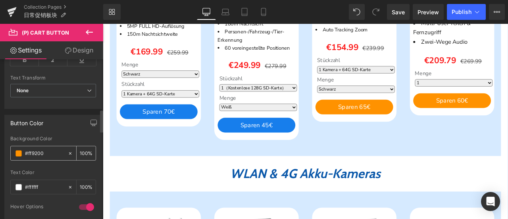
drag, startPoint x: 48, startPoint y: 148, endPoint x: 12, endPoint y: 145, distance: 36.7
click at [12, 146] on div "#ff9200" at bounding box center [39, 153] width 57 height 14
paste input "177eec"
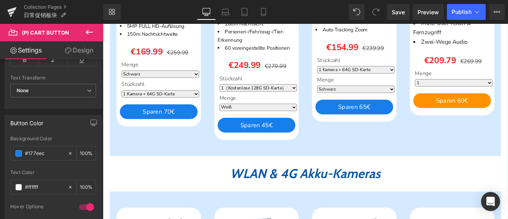
type input "#177eec"
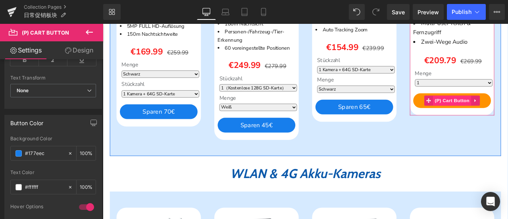
click at [508, 111] on span "(P) Cart Button" at bounding box center [516, 115] width 45 height 12
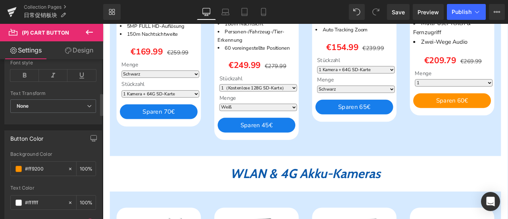
scroll to position [437, 0]
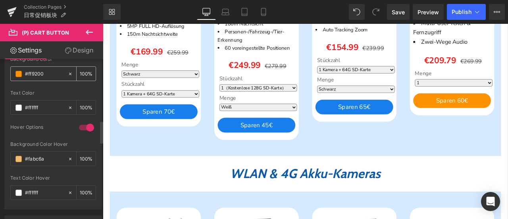
click at [13, 68] on div "#ff9200" at bounding box center [39, 74] width 57 height 14
paste input "177eec"
type input "#177eec"
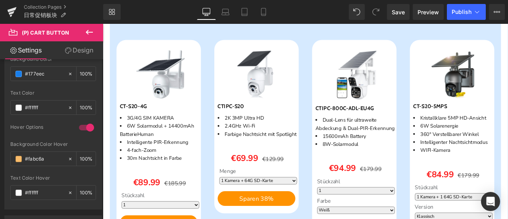
scroll to position [1112, 0]
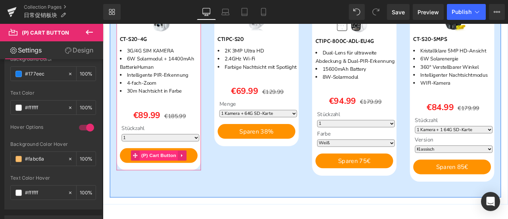
click at [156, 178] on span "(P) Cart Button" at bounding box center [169, 180] width 45 height 12
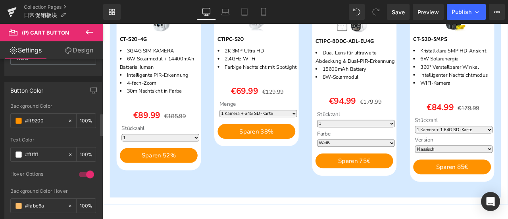
scroll to position [397, 0]
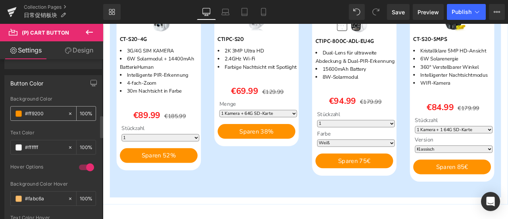
drag, startPoint x: 47, startPoint y: 109, endPoint x: 14, endPoint y: 104, distance: 33.3
click at [14, 106] on div "#ff9200" at bounding box center [39, 113] width 57 height 14
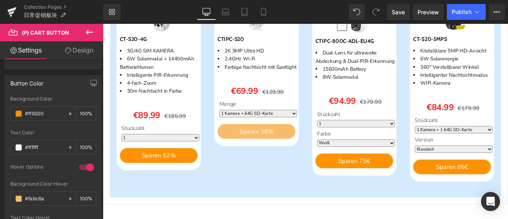
paste input "177eec"
type input "#177eec"
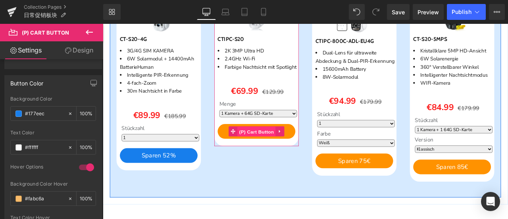
click at [291, 158] on span "(P) Cart Button" at bounding box center [285, 152] width 45 height 12
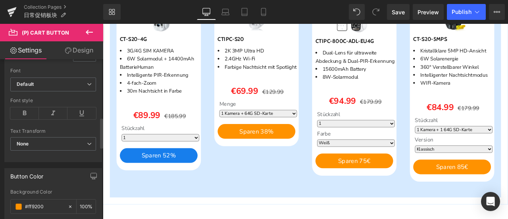
scroll to position [357, 0]
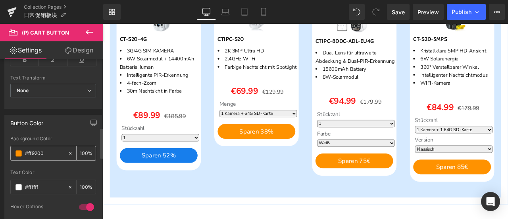
drag, startPoint x: 46, startPoint y: 153, endPoint x: 13, endPoint y: 146, distance: 34.0
click at [13, 146] on div "#ff9200" at bounding box center [39, 153] width 57 height 14
paste input "177eec"
type input "#177eec"
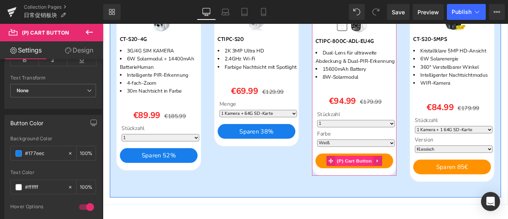
click at [404, 192] on span "(P) Cart Button" at bounding box center [401, 186] width 45 height 12
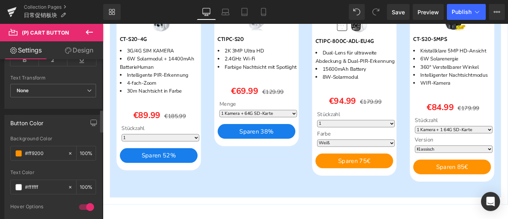
drag, startPoint x: 48, startPoint y: 146, endPoint x: 16, endPoint y: 141, distance: 33.0
click at [16, 141] on div "Background Color #ff9200 100 %" at bounding box center [53, 153] width 86 height 34
paste input "177eec"
type input "#177eec"
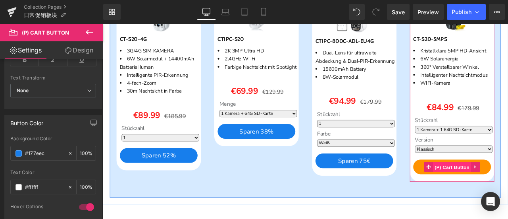
click at [508, 193] on span "(P) Cart Button" at bounding box center [516, 194] width 45 height 12
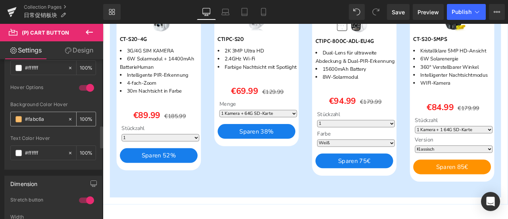
scroll to position [397, 0]
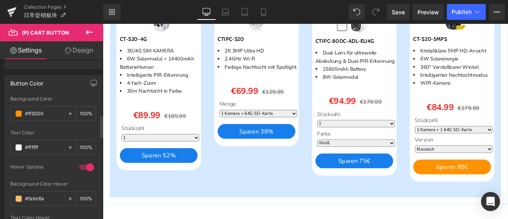
drag, startPoint x: 46, startPoint y: 113, endPoint x: 2, endPoint y: 108, distance: 44.0
click at [2, 108] on div "Button Color rgb(255, 146, 0) Background Color #ff9200 100 % rgba(255, 255, 255…" at bounding box center [53, 159] width 107 height 180
paste input "177eec"
type input "#177eec"
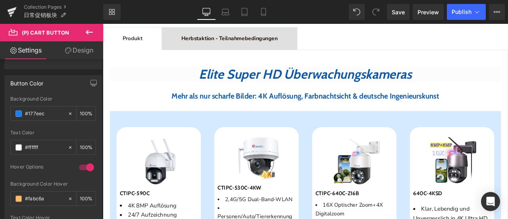
scroll to position [238, 0]
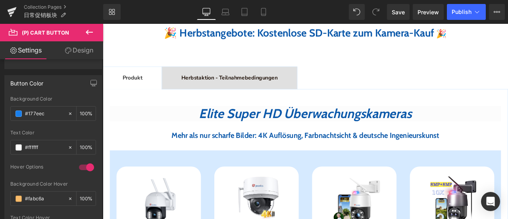
click at [264, 84] on div "Herbstaktion - Teilnahmebedingungen Text Block" at bounding box center [253, 88] width 114 height 10
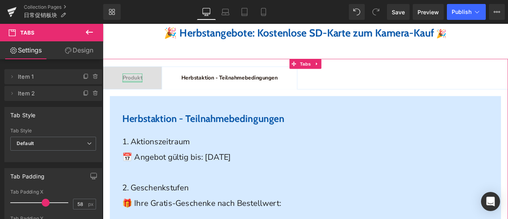
click at [135, 93] on div at bounding box center [137, 92] width 23 height 2
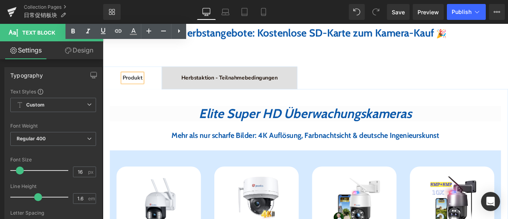
scroll to position [437, 0]
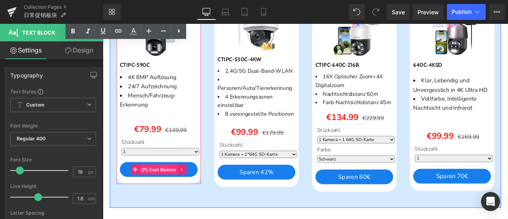
click at [169, 193] on span "(P) Cart Button" at bounding box center [169, 196] width 45 height 12
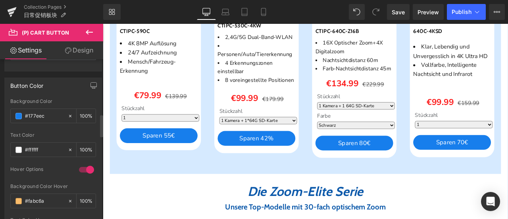
scroll to position [397, 0]
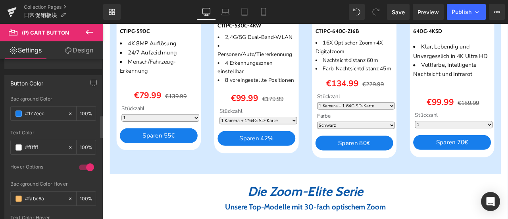
drag, startPoint x: 43, startPoint y: 194, endPoint x: 10, endPoint y: 197, distance: 33.9
click at [3, 194] on div "Button Color rgb(23, 126, 236) Background Color #177eec 100 % rgba(255, 255, 25…" at bounding box center [53, 159] width 107 height 180
paste input "61a5ef"
type input "#61a5ef"
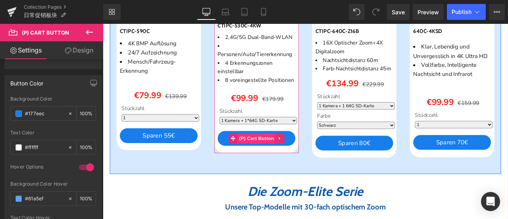
click at [287, 159] on span "(P) Cart Button" at bounding box center [285, 160] width 45 height 12
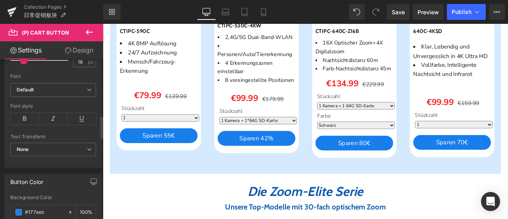
scroll to position [437, 0]
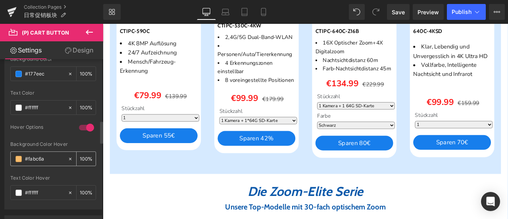
drag, startPoint x: 52, startPoint y: 154, endPoint x: 12, endPoint y: 150, distance: 40.7
click at [12, 152] on div "#fabc6a" at bounding box center [39, 159] width 57 height 14
paste input "61a5ef"
type input "#61a5ef"
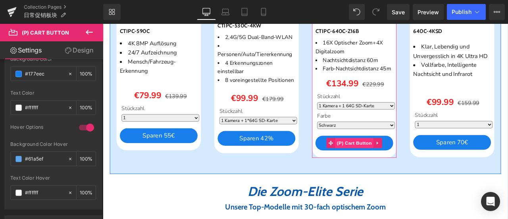
click at [388, 162] on span "(P) Cart Button" at bounding box center [401, 165] width 45 height 12
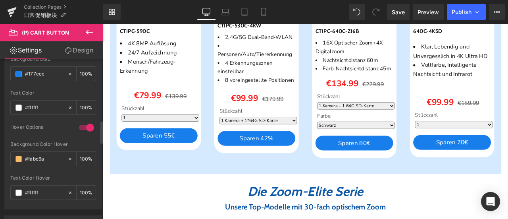
drag, startPoint x: 50, startPoint y: 155, endPoint x: 7, endPoint y: 150, distance: 43.6
click at [7, 150] on div "rgb(23, 126, 236) Background Color #177eec 100 % rgba(255, 255, 255, 1) Text Co…" at bounding box center [53, 132] width 97 height 153
paste input "61a5ef"
type input "#61a5ef"
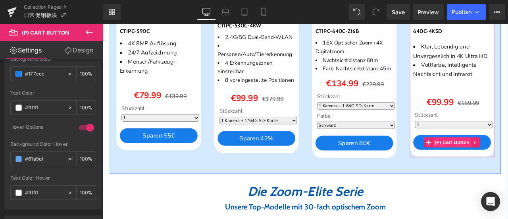
click at [508, 164] on span "(P) Cart Button" at bounding box center [516, 164] width 45 height 12
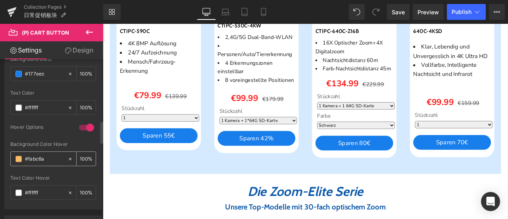
drag, startPoint x: 45, startPoint y: 155, endPoint x: 11, endPoint y: 154, distance: 34.2
click at [11, 154] on div "#fabc6a" at bounding box center [39, 159] width 57 height 14
paste input "61a5ef"
type input "#61a5ef"
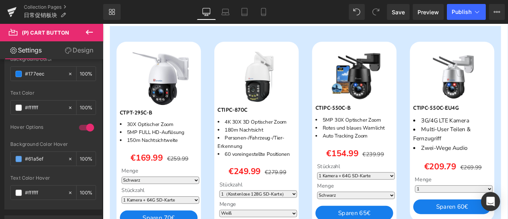
scroll to position [794, 0]
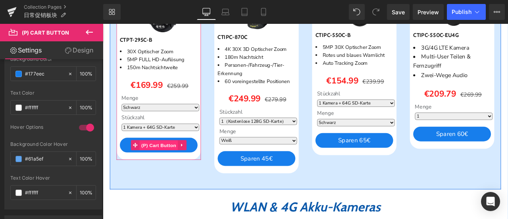
click at [169, 162] on span "(P) Cart Button" at bounding box center [169, 168] width 45 height 12
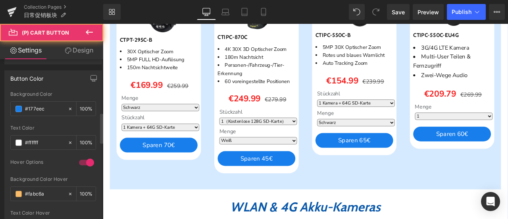
scroll to position [477, 0]
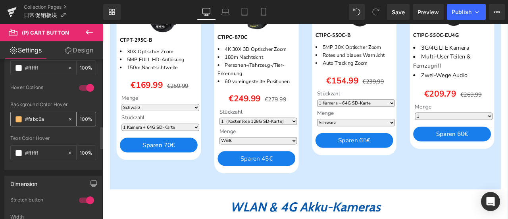
drag, startPoint x: 48, startPoint y: 120, endPoint x: 27, endPoint y: 119, distance: 20.3
click at [27, 119] on div "#fabc6a" at bounding box center [39, 119] width 57 height 14
drag, startPoint x: 51, startPoint y: 115, endPoint x: 0, endPoint y: 113, distance: 50.9
click at [0, 113] on div "Button Color rgb(23, 126, 236) Background Color #177eec 100 % rgba(255, 255, 25…" at bounding box center [53, 80] width 107 height 180
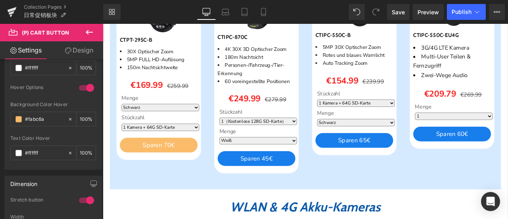
paste input "61a5ef"
type input "#61a5ef"
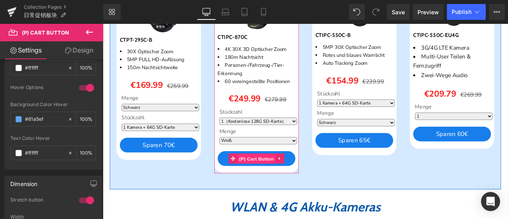
click at [283, 182] on span "(P) Cart Button" at bounding box center [285, 184] width 45 height 12
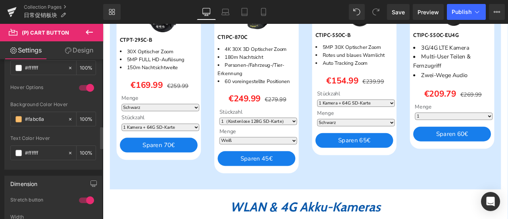
drag, startPoint x: 22, startPoint y: 111, endPoint x: 3, endPoint y: 109, distance: 18.7
click at [0, 107] on div "Button Color rgb(23, 126, 236) Background Color #177eec 100 % rgba(255, 255, 25…" at bounding box center [53, 80] width 107 height 180
paste input "61a5ef"
type input "#61a5ef"
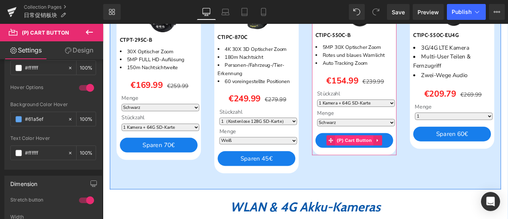
click at [393, 159] on span "(P) Cart Button" at bounding box center [401, 162] width 45 height 12
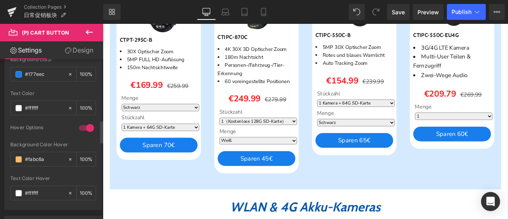
scroll to position [437, 0]
drag, startPoint x: 52, startPoint y: 158, endPoint x: 4, endPoint y: 152, distance: 48.4
click at [4, 152] on div "Button Color rgb(23, 126, 236) Background Color #177eec 100 % rgba(255, 255, 25…" at bounding box center [53, 122] width 98 height 174
paste input "61a5ef"
type input "#61a5ef"
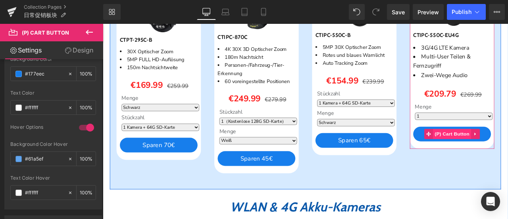
click at [508, 150] on span "(P) Cart Button" at bounding box center [516, 155] width 45 height 12
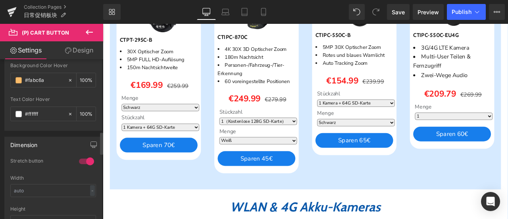
scroll to position [516, 0]
drag, startPoint x: 50, startPoint y: 77, endPoint x: 0, endPoint y: 73, distance: 49.8
click at [0, 73] on div "Button Color rgb(23, 126, 236) Background Color #177eec 100 % rgba(255, 255, 25…" at bounding box center [53, 40] width 107 height 180
paste input "61a5ef"
type input "#61a5ef"
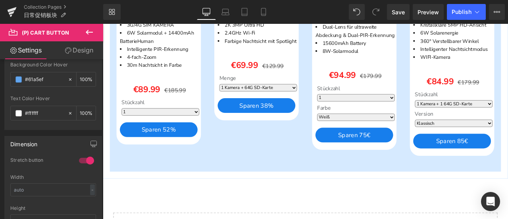
scroll to position [1152, 0]
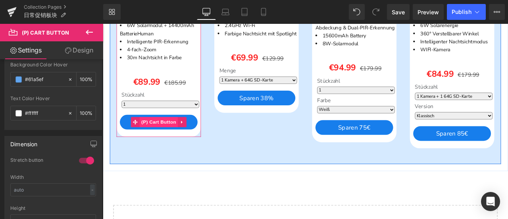
click at [166, 137] on span "(P) Cart Button" at bounding box center [169, 140] width 45 height 12
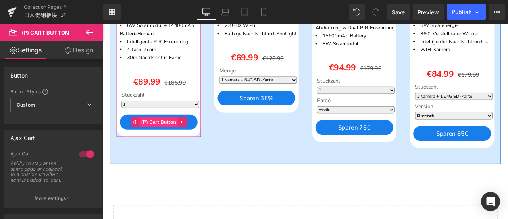
click at [165, 137] on span "(P) Cart Button" at bounding box center [169, 140] width 45 height 12
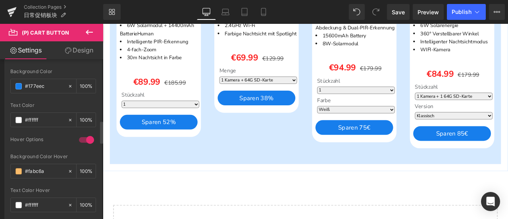
scroll to position [437, 0]
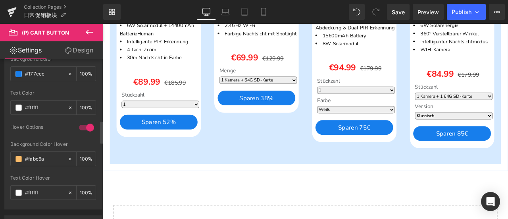
drag, startPoint x: 51, startPoint y: 154, endPoint x: 7, endPoint y: 151, distance: 44.2
click at [7, 151] on div "rgb(23, 126, 236) Background Color #177eec 100 % rgba(255, 255, 255, 1) Text Co…" at bounding box center [53, 132] width 97 height 153
paste input "61a5ef"
type input "#61a5ef"
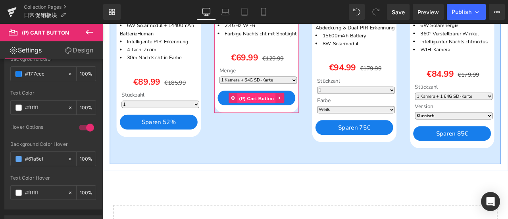
click at [280, 117] on span "(P) Cart Button" at bounding box center [285, 112] width 45 height 12
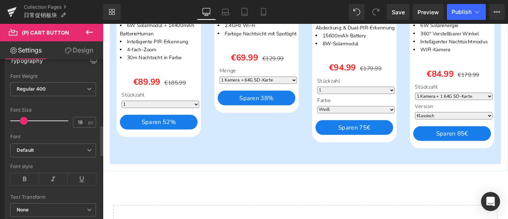
scroll to position [477, 0]
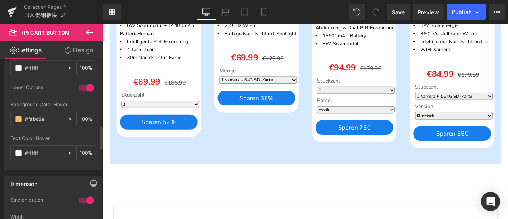
drag, startPoint x: 50, startPoint y: 115, endPoint x: 5, endPoint y: 112, distance: 45.4
click at [5, 112] on div "rgb(23, 126, 236) Background Color #177eec 100 % rgba(255, 255, 255, 1) Text Co…" at bounding box center [53, 93] width 97 height 153
paste input "61a5ef"
type input "#61a5ef"
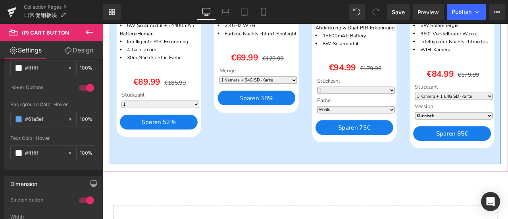
click at [391, 150] on span "(P) Cart Button" at bounding box center [401, 147] width 36 height 10
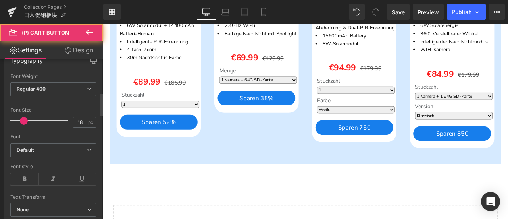
scroll to position [437, 0]
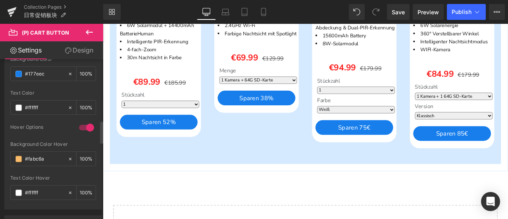
drag, startPoint x: 47, startPoint y: 154, endPoint x: 6, endPoint y: 151, distance: 41.0
click at [6, 151] on div "rgb(23, 126, 236) Background Color #177eec 100 % rgba(255, 255, 255, 1) Text Co…" at bounding box center [53, 132] width 97 height 153
paste input "61a5ef"
type input "#61a5ef"
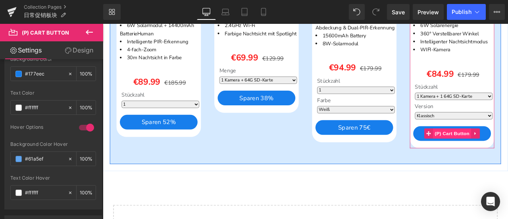
click at [508, 151] on span "(P) Cart Button" at bounding box center [516, 154] width 45 height 12
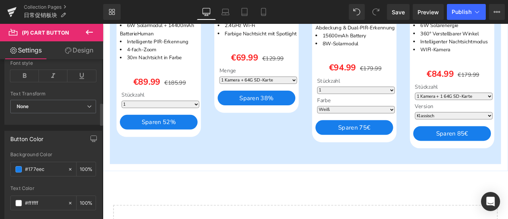
scroll to position [397, 0]
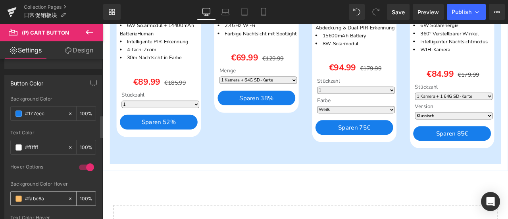
drag, startPoint x: 48, startPoint y: 194, endPoint x: 12, endPoint y: 193, distance: 36.5
click at [12, 193] on div "#fabc6a" at bounding box center [39, 198] width 57 height 14
paste input "61a5ef"
type input "#61a5ef"
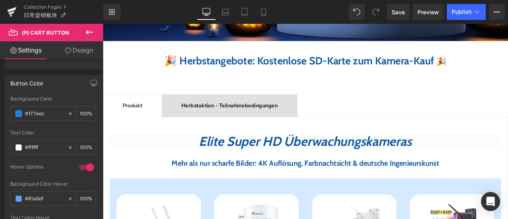
scroll to position [238, 0]
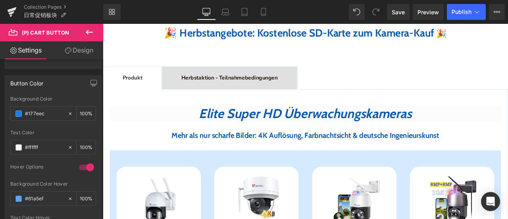
click at [263, 90] on b "Herbstaktion - Teilnahmebedingungen" at bounding box center [253, 87] width 114 height 9
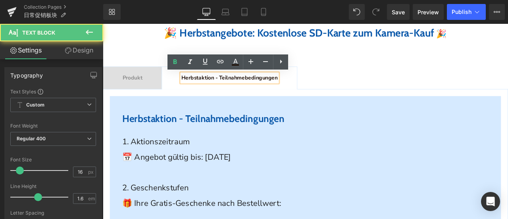
click at [103, 24] on div at bounding box center [103, 24] width 0 height 0
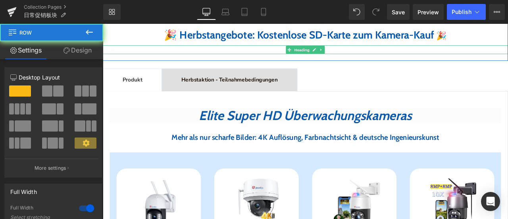
click at [138, 60] on div "Heading" at bounding box center [343, 54] width 481 height 10
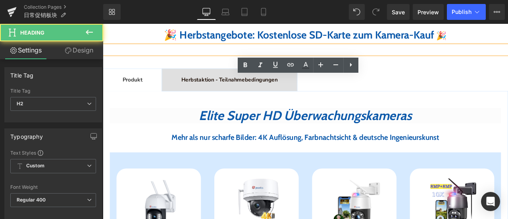
scroll to position [199, 0]
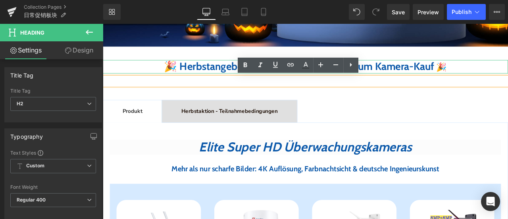
click at [207, 75] on b "🎉 Herbstangebote: Kostenlose SD-Karte zum Kamera-Kauf" at bounding box center [336, 73] width 321 height 15
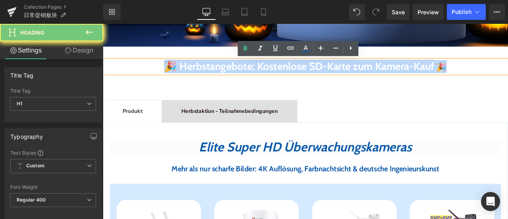
click at [207, 75] on b "🎉 Herbstangebote: Kostenlose SD-Karte zum Kamera-Kauf" at bounding box center [336, 73] width 321 height 15
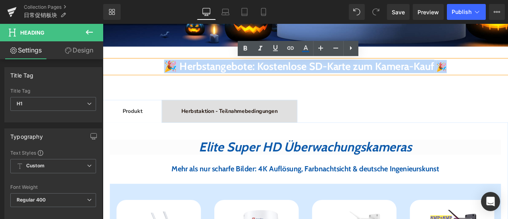
copy span "🎉 Herbstangebote: Kostenlose SD-Karte zum Kamera-Kauf 🎉"
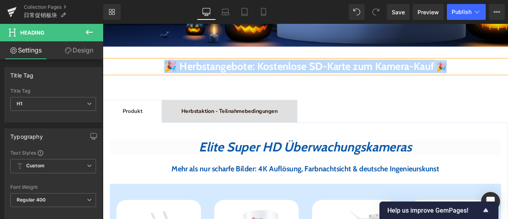
copy span "🎉 Herbstangebote: Kostenlose SD-Karte zum Kamera-Kauf 🎉"
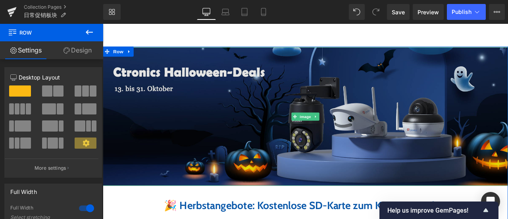
scroll to position [0, 0]
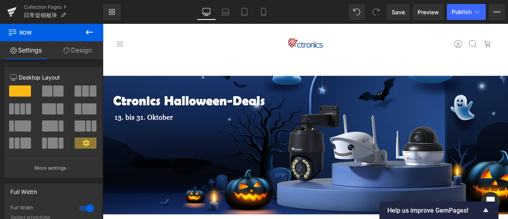
click at [309, 55] on div "Suchen Geschäft Menü umschalten 4G Sicherheitskameras Wiif Sicherheitskamera So…" at bounding box center [216, 48] width 197 height 36
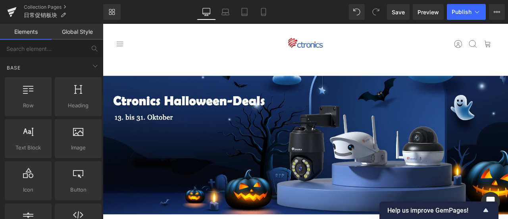
click at [83, 35] on link "Global Style" at bounding box center [78, 32] width 52 height 16
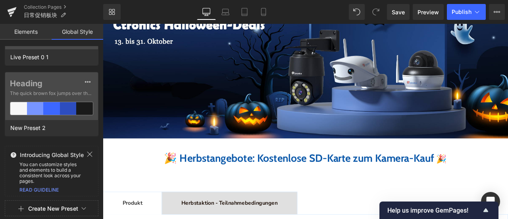
scroll to position [79, 0]
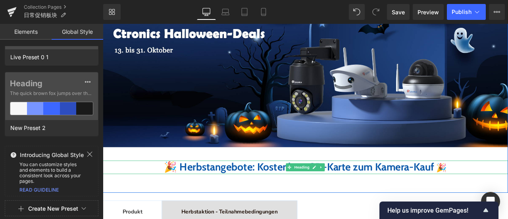
click at [217, 192] on b "🎉 Herbstangebote: Kostenlose SD-Karte zum Kamera-Kauf" at bounding box center [336, 192] width 321 height 15
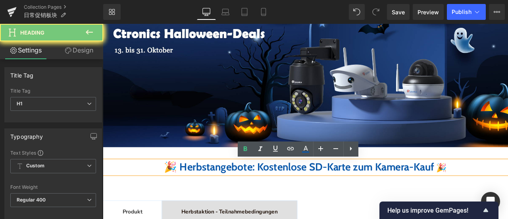
click at [217, 192] on b "🎉 Herbstangebote: Kostenlose SD-Karte zum Kamera-Kauf" at bounding box center [336, 192] width 321 height 15
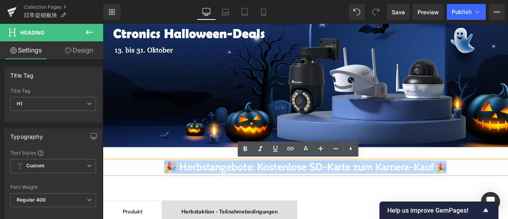
click at [125, 190] on h1 "🎉 Herbstangebote: Kostenlose SD-Karte zum Kamera-Kauf 🎉" at bounding box center [343, 193] width 481 height 15
